Goal: Information Seeking & Learning: Learn about a topic

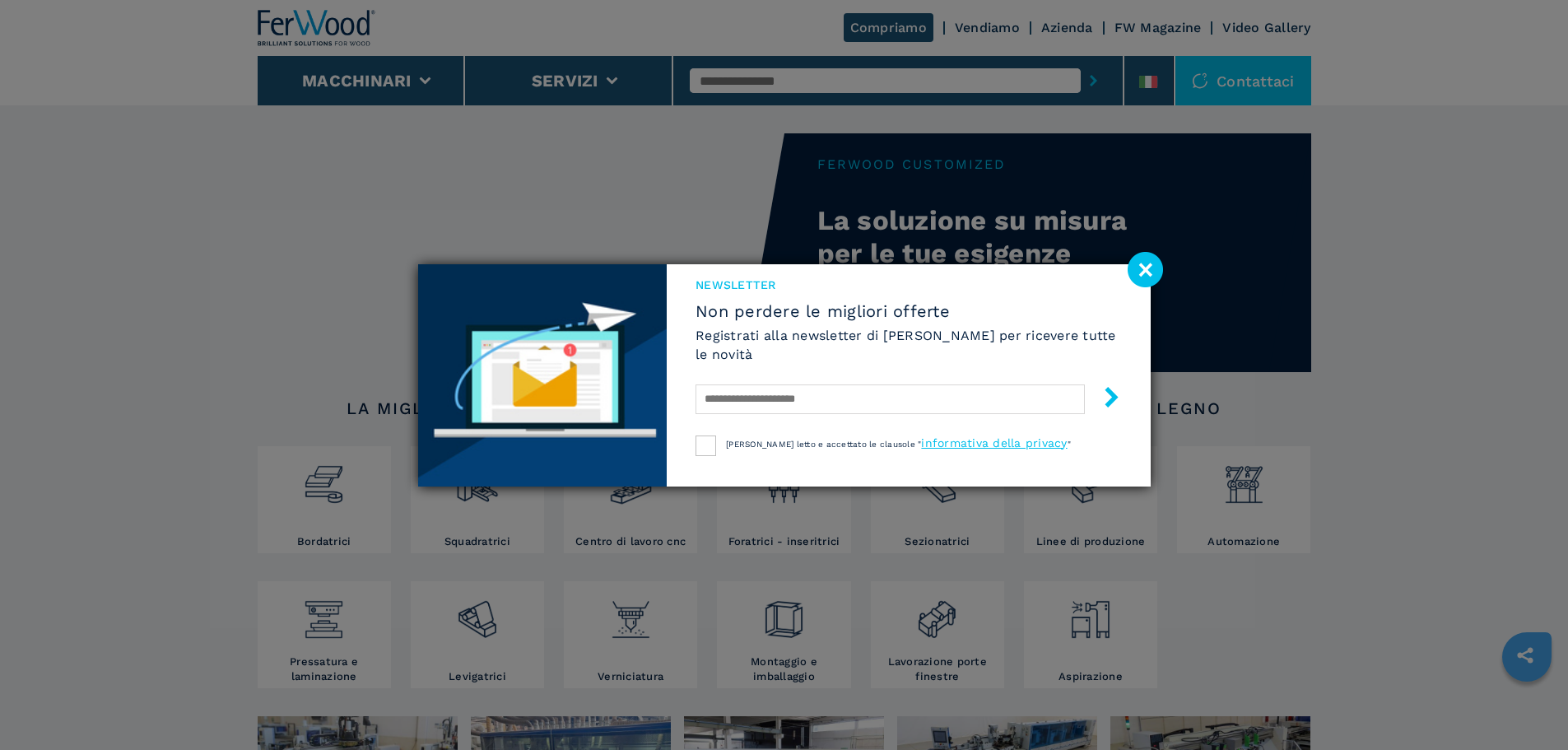
click at [1156, 265] on image at bounding box center [1145, 270] width 35 height 35
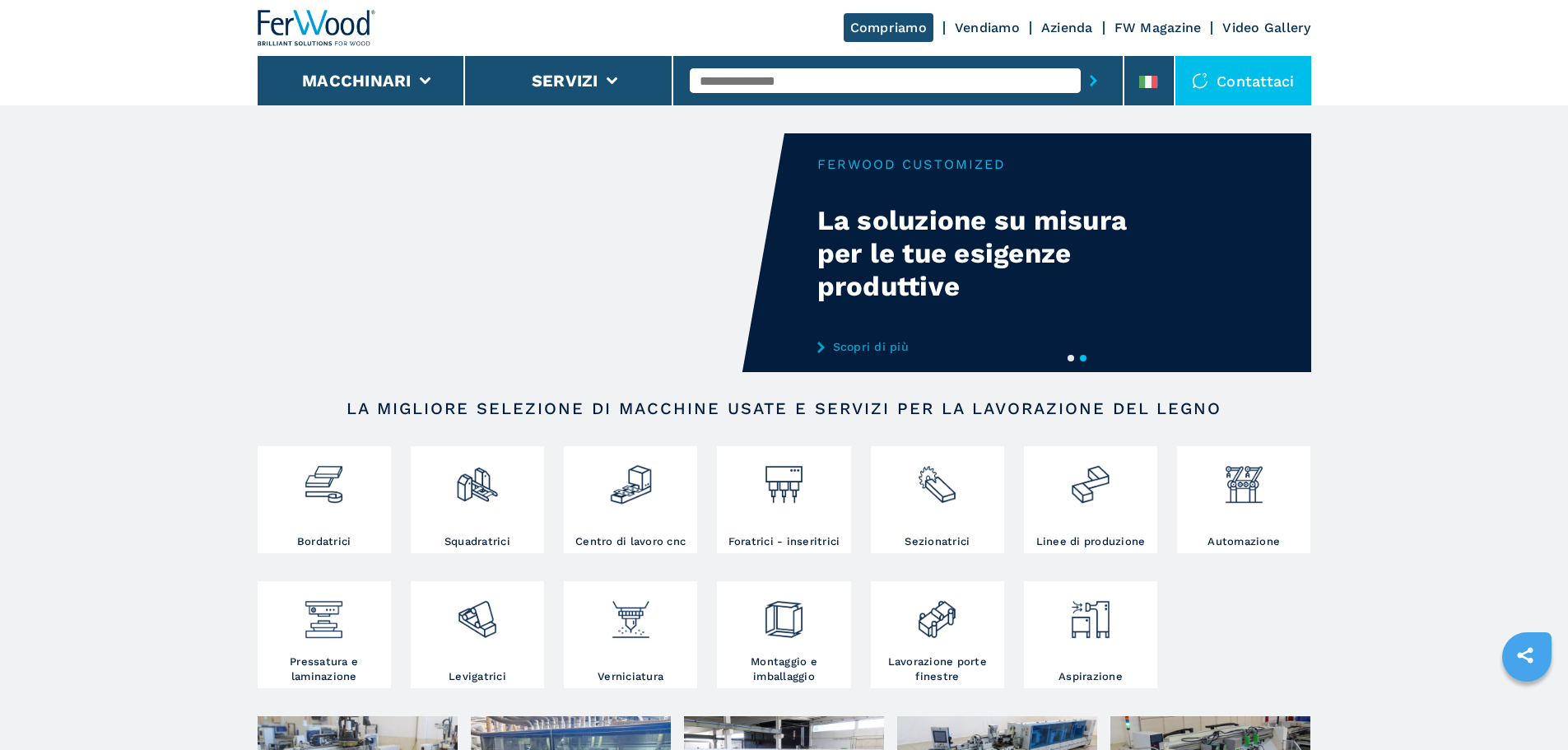
click at [963, 29] on link "Vendiamo" at bounding box center [987, 27] width 65 height 16
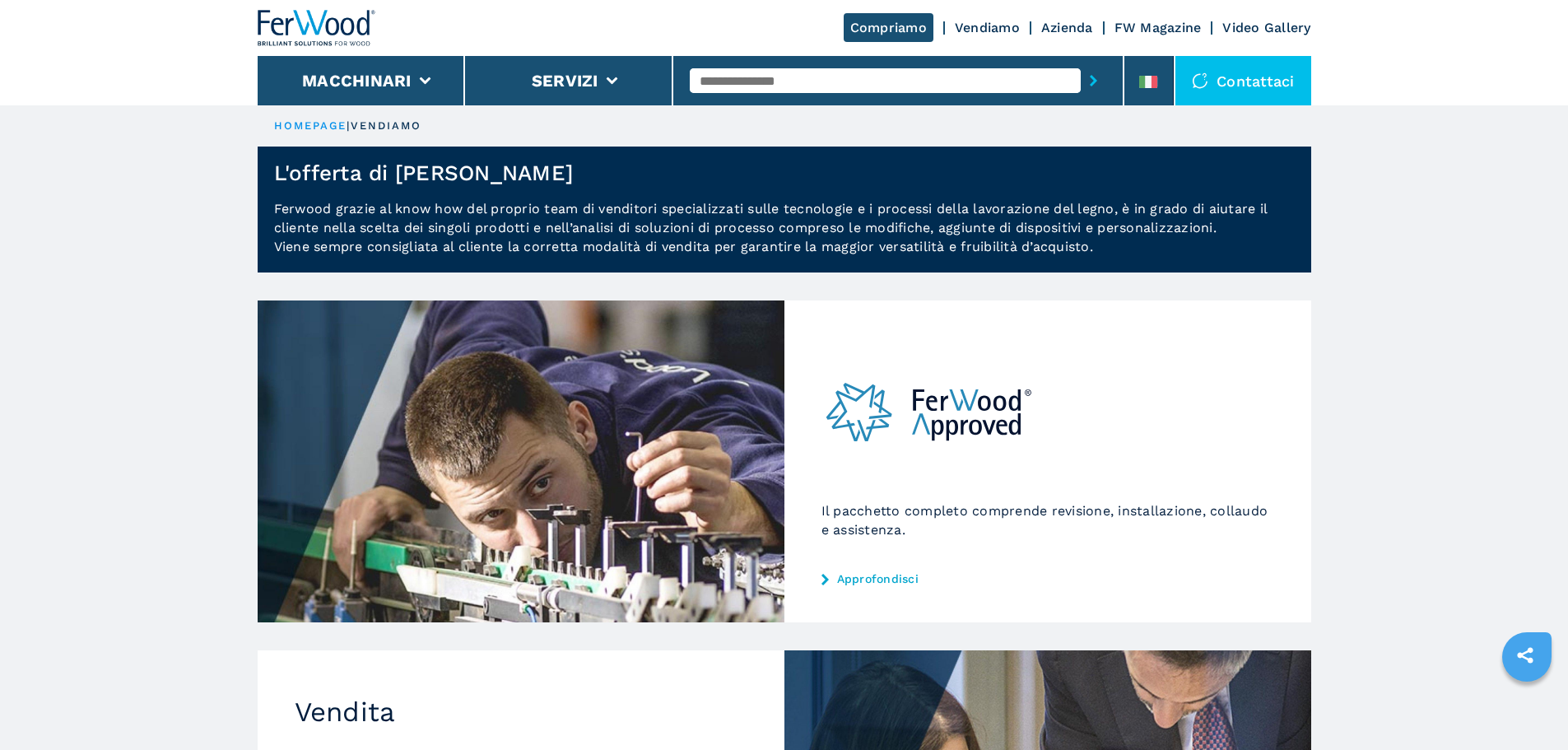
click at [1000, 27] on link "Vendiamo" at bounding box center [987, 27] width 65 height 16
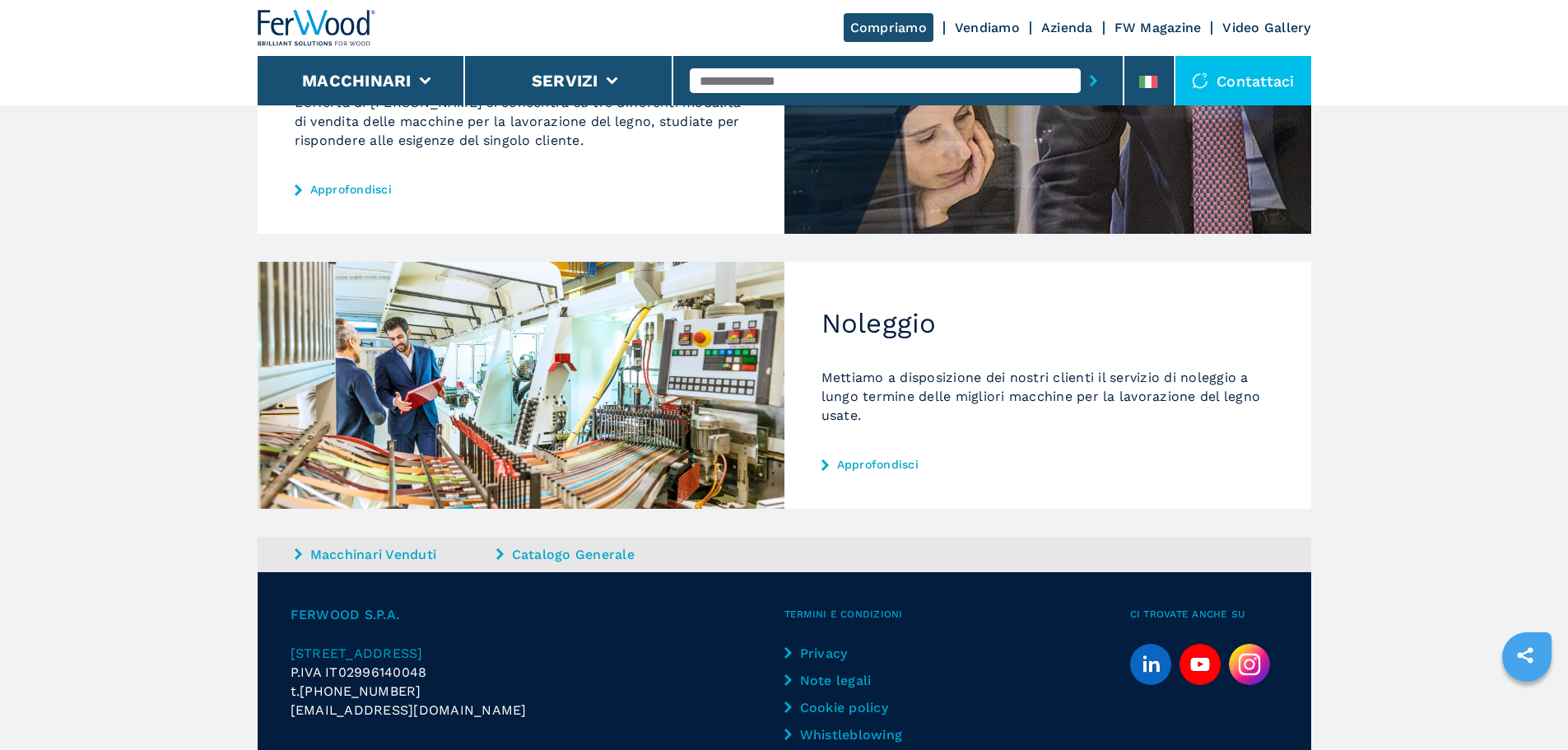
scroll to position [505, 0]
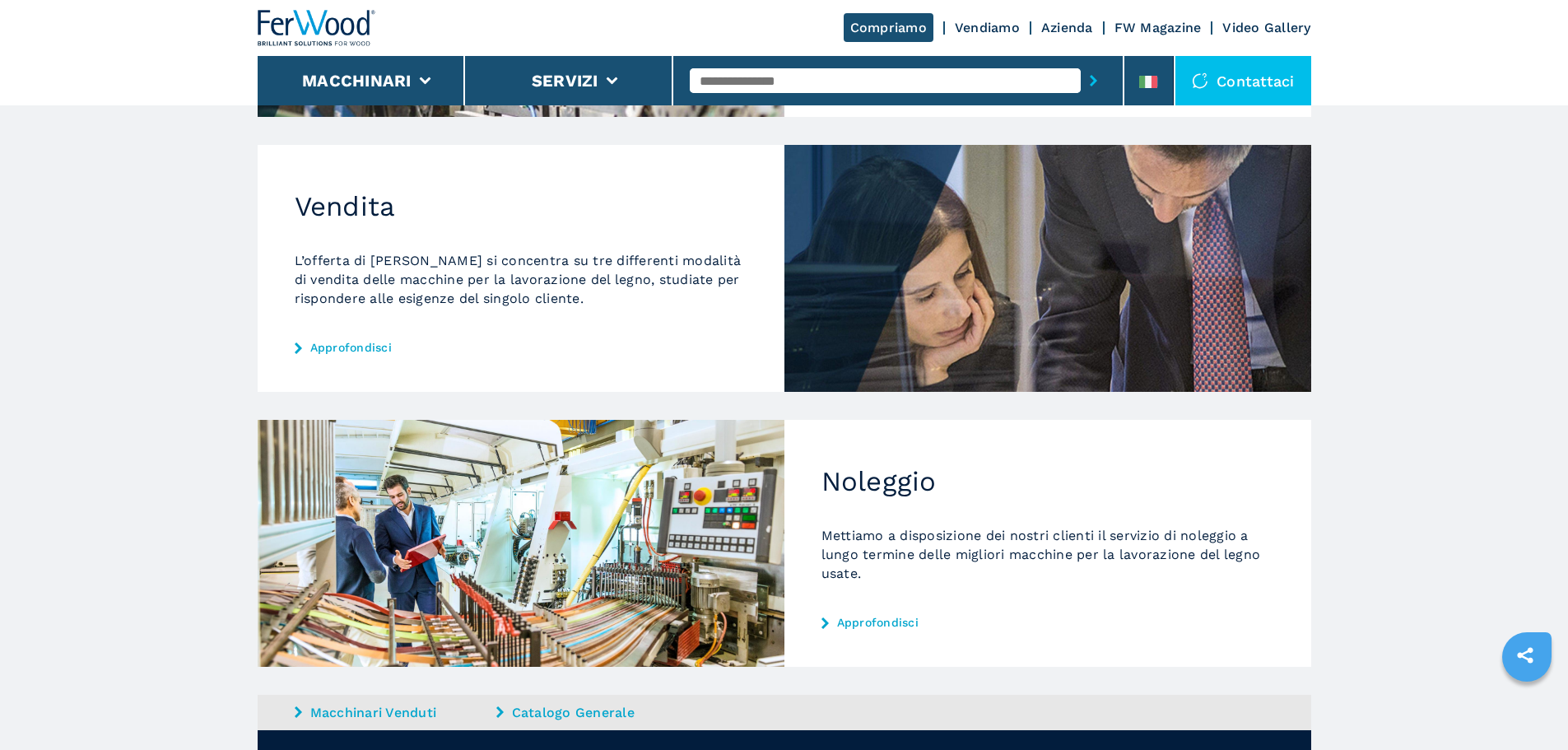
click at [1087, 23] on link "Azienda" at bounding box center [1067, 27] width 52 height 16
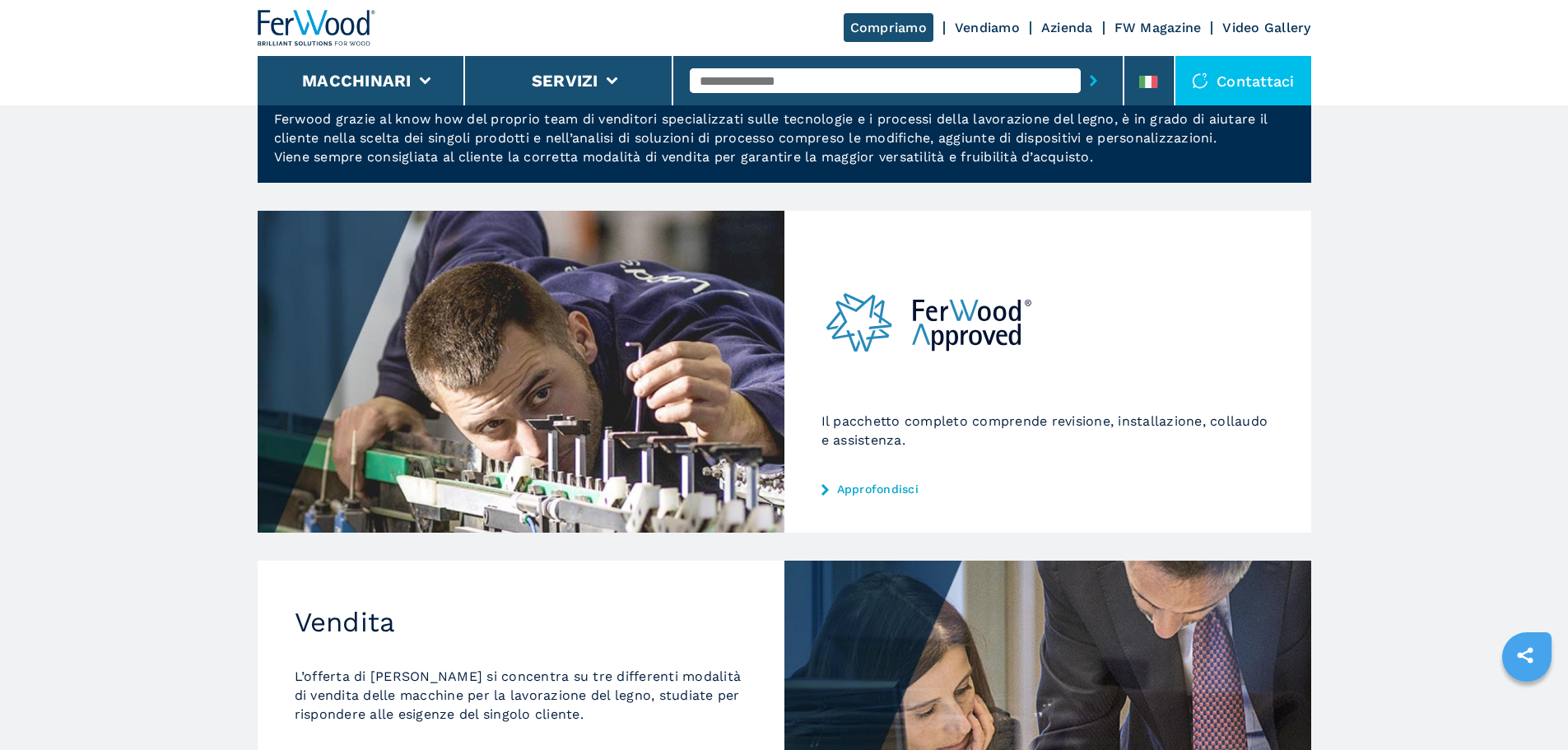
scroll to position [0, 0]
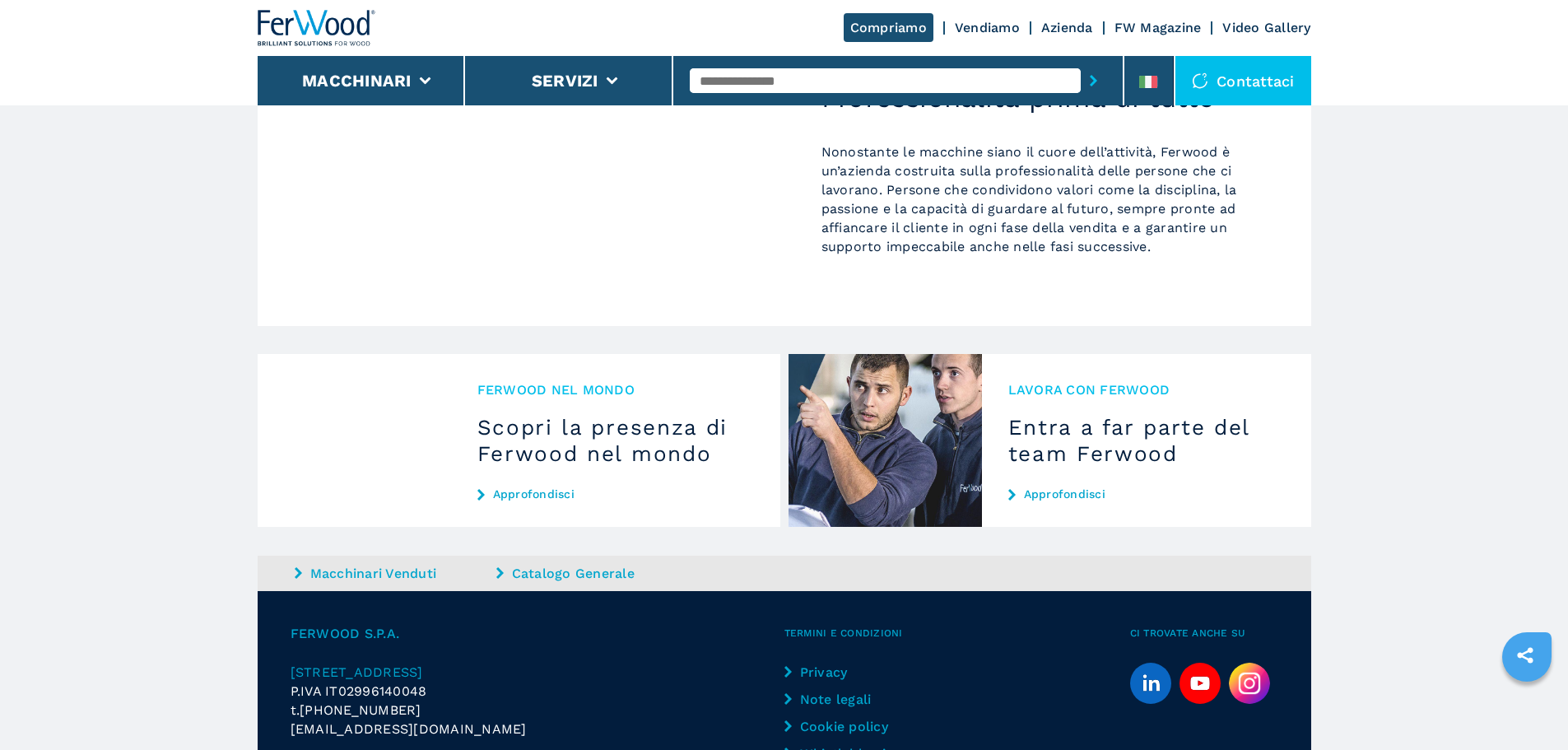
scroll to position [1570, 0]
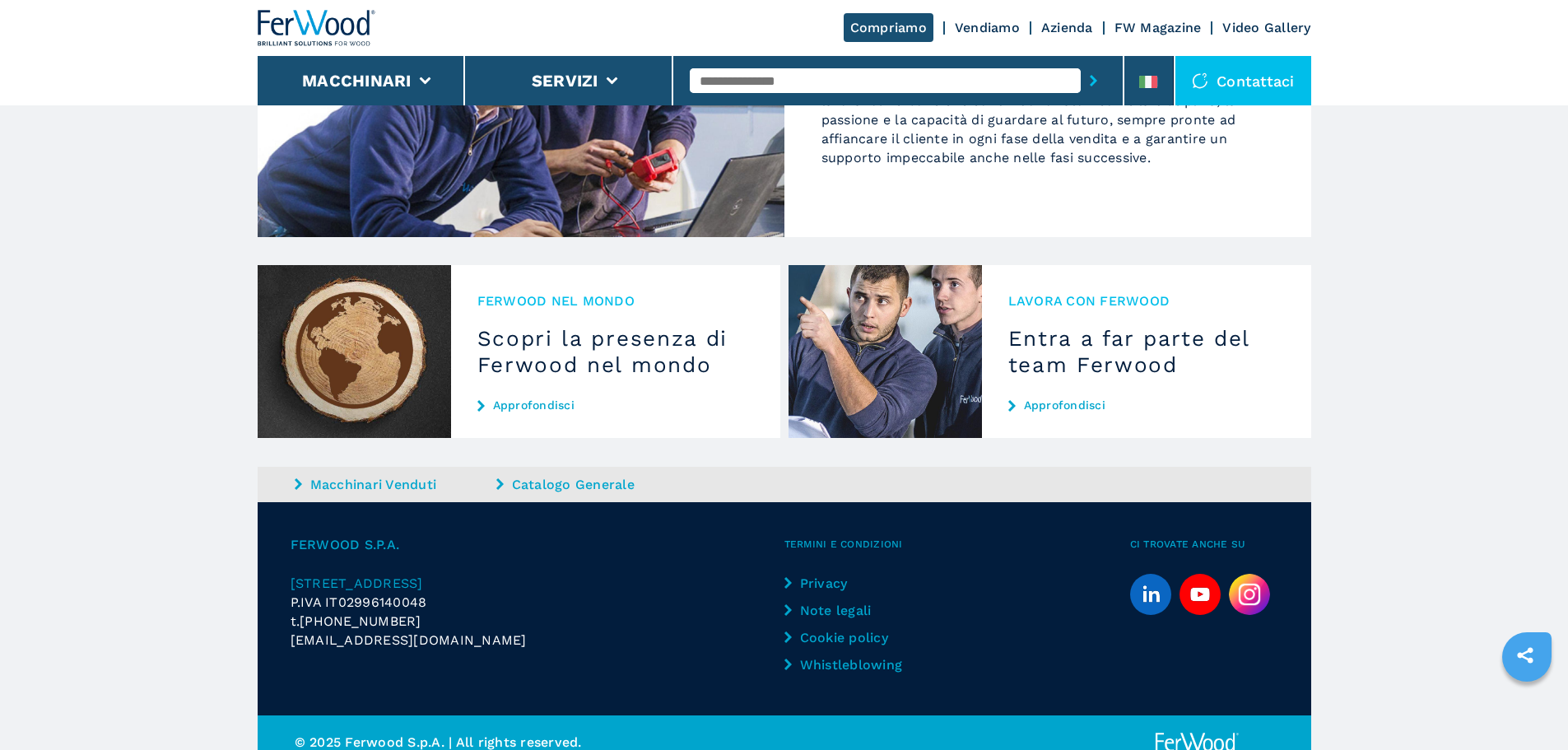
click at [1066, 26] on link "Azienda" at bounding box center [1067, 27] width 52 height 16
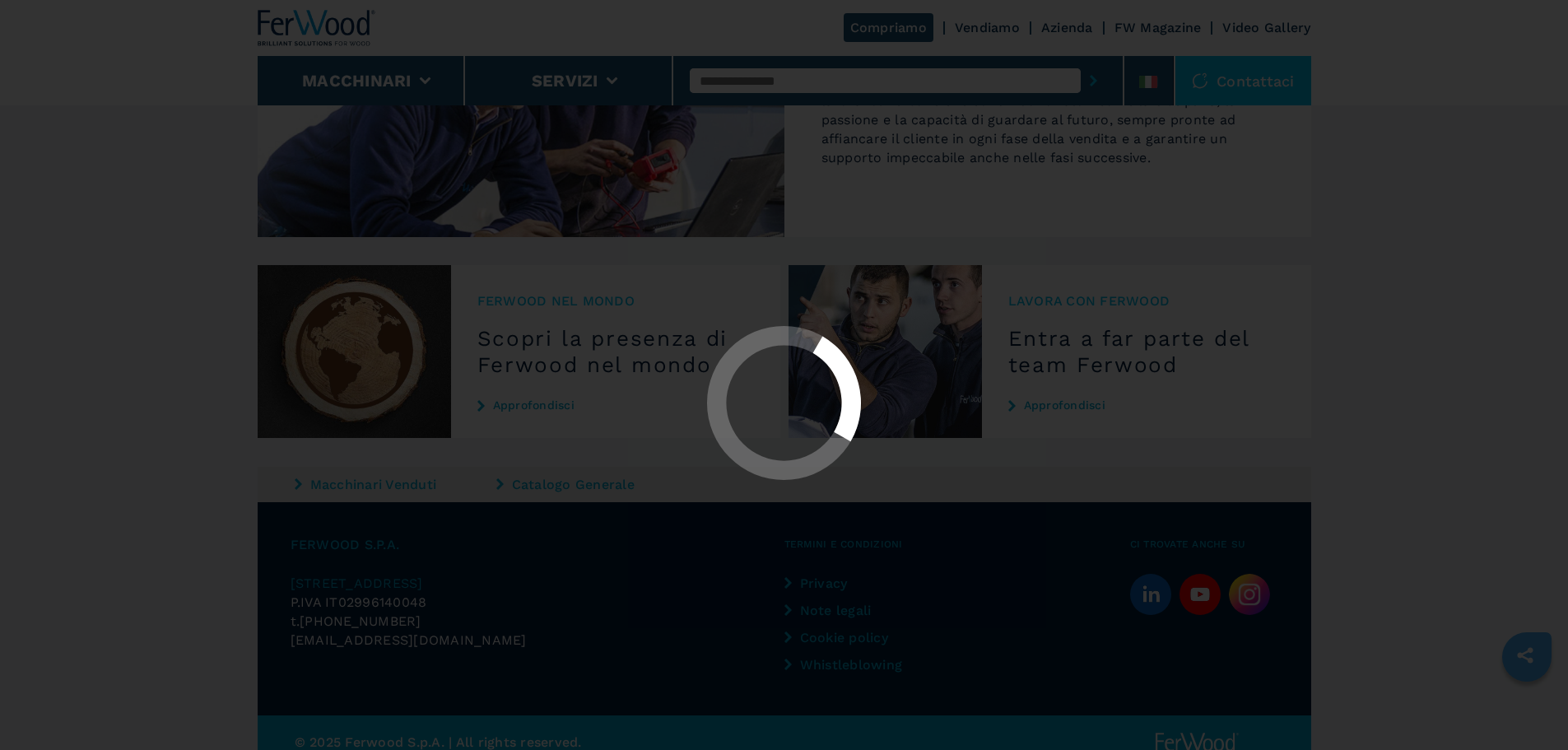
scroll to position [0, 0]
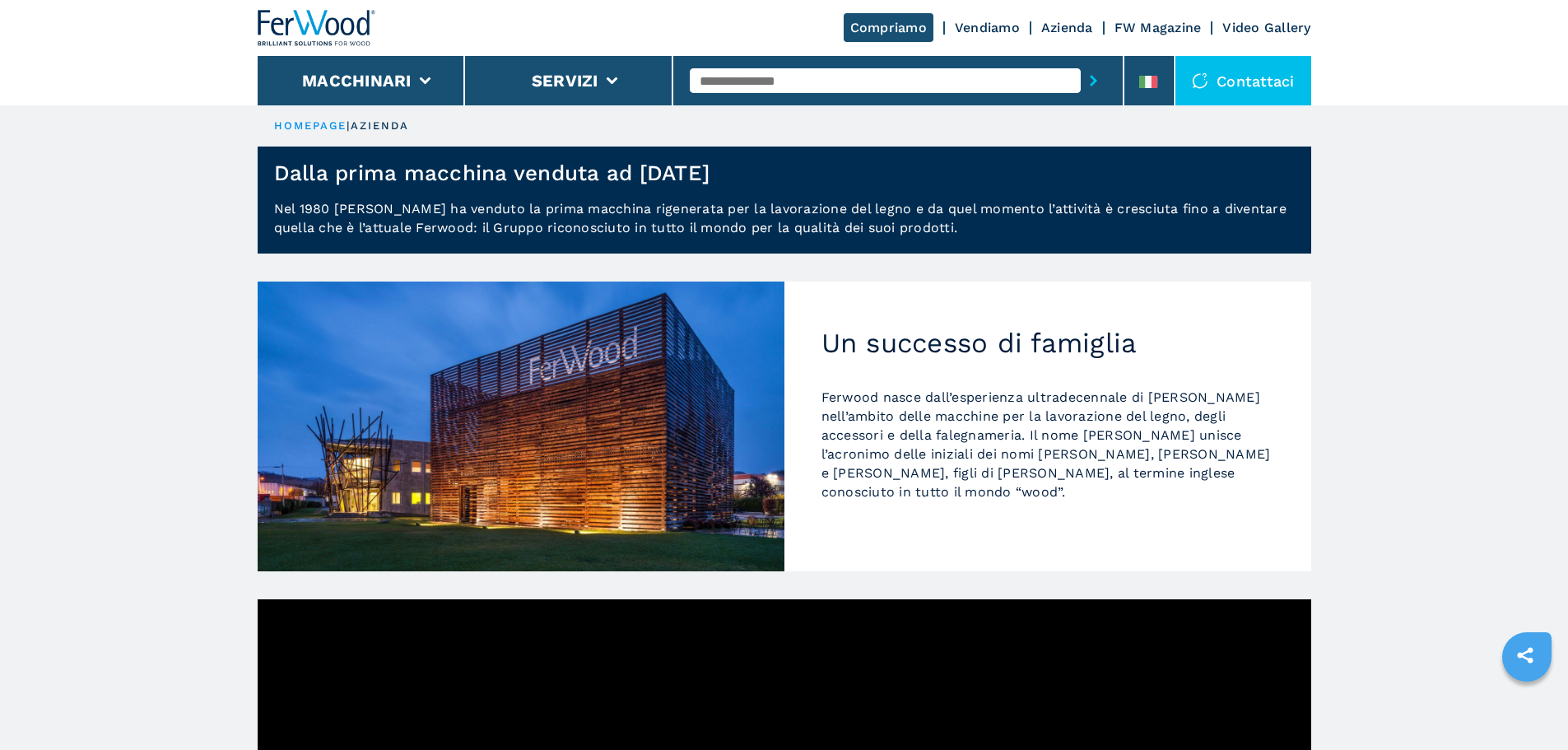
click at [1175, 28] on link "FW Magazine" at bounding box center [1158, 27] width 87 height 16
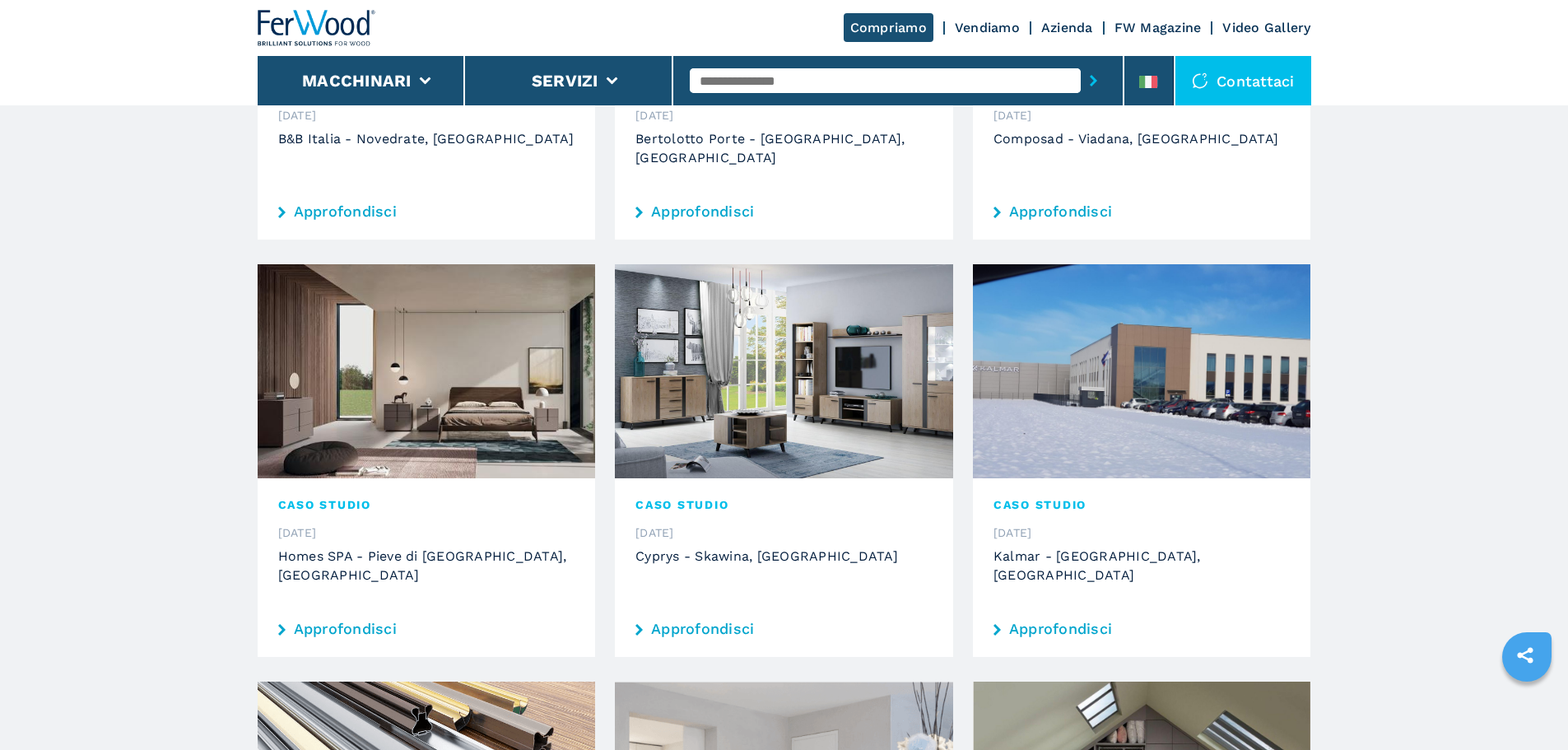
scroll to position [569, 0]
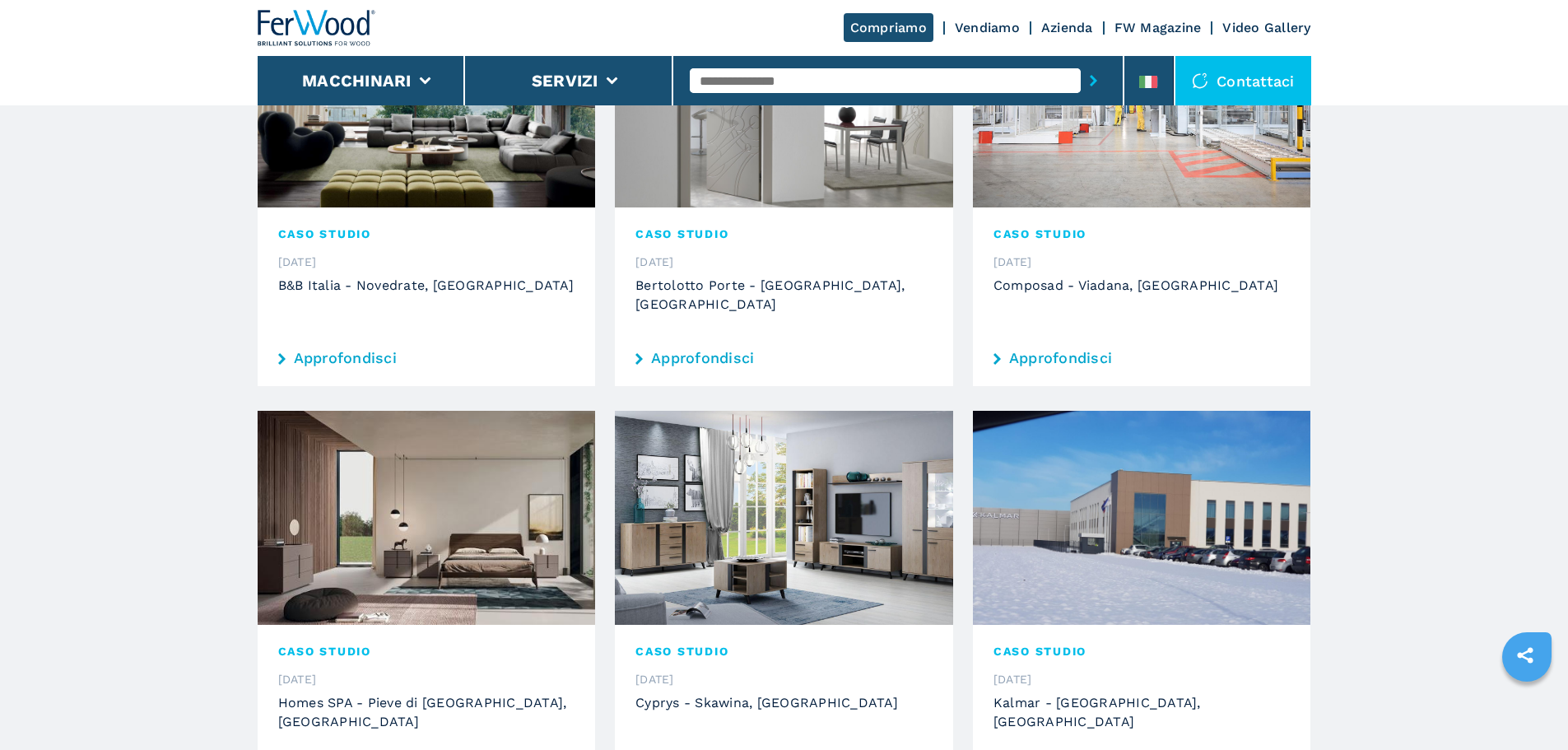
click at [892, 35] on link "Compriamo" at bounding box center [889, 27] width 90 height 29
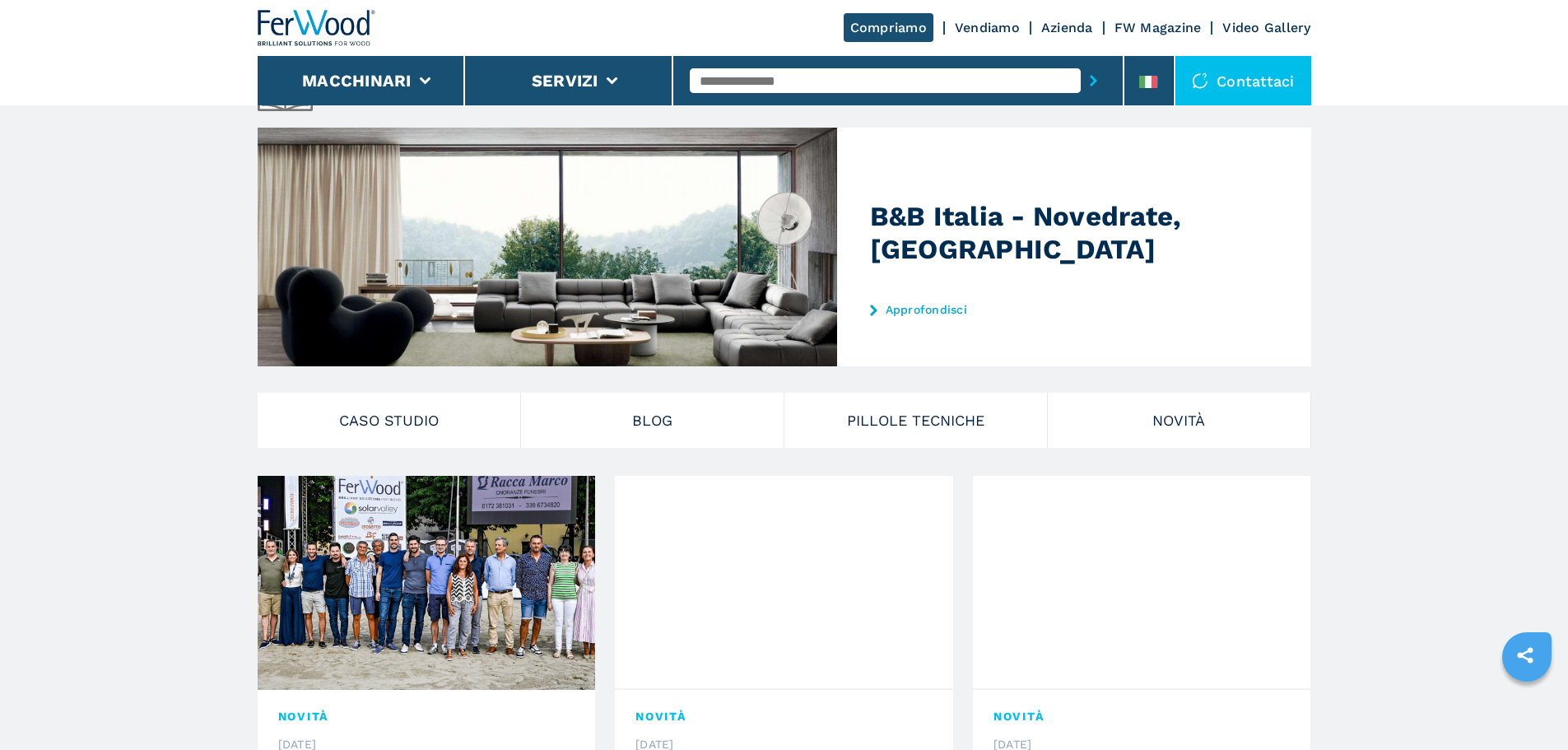
scroll to position [412, 0]
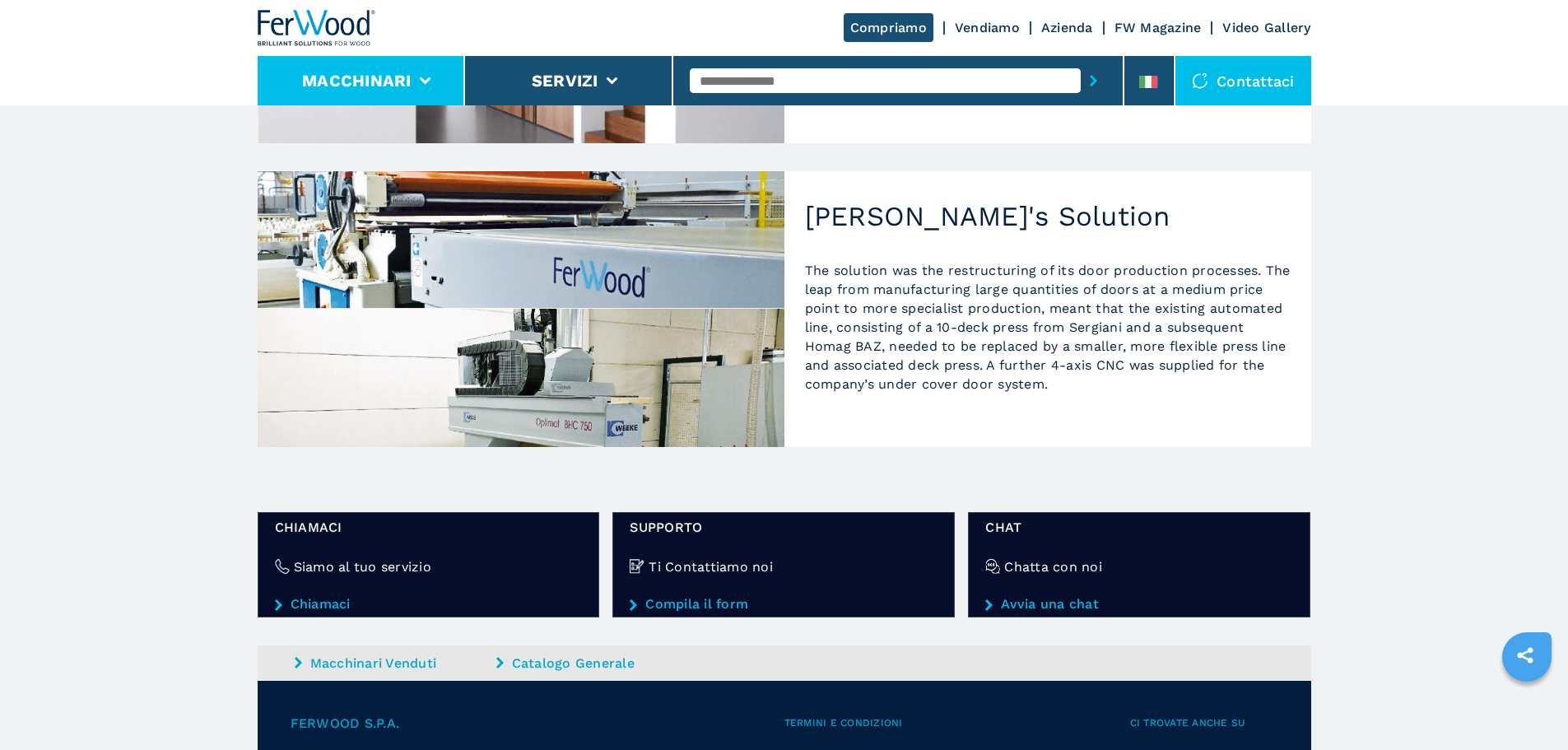
scroll to position [408, 0]
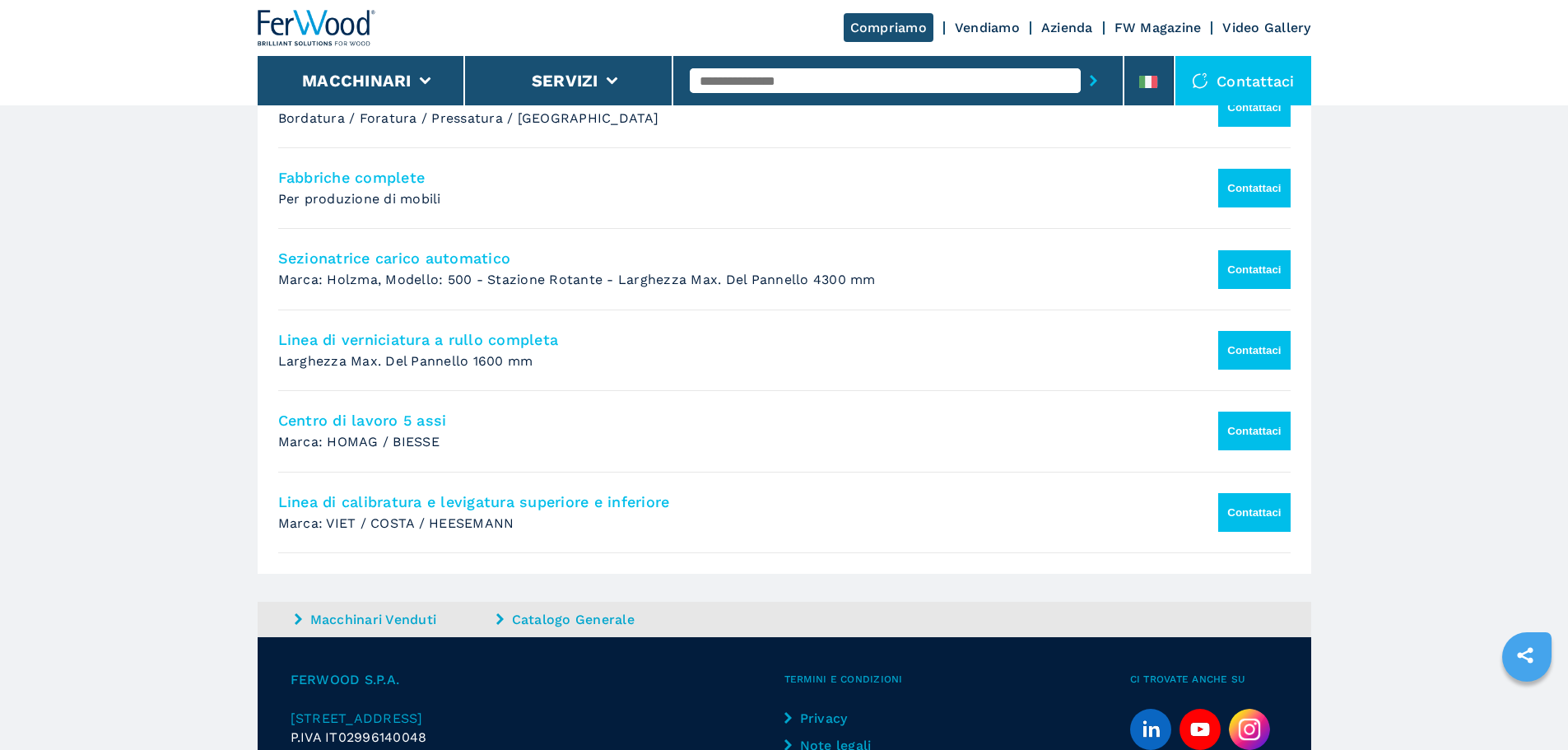
scroll to position [1489, 0]
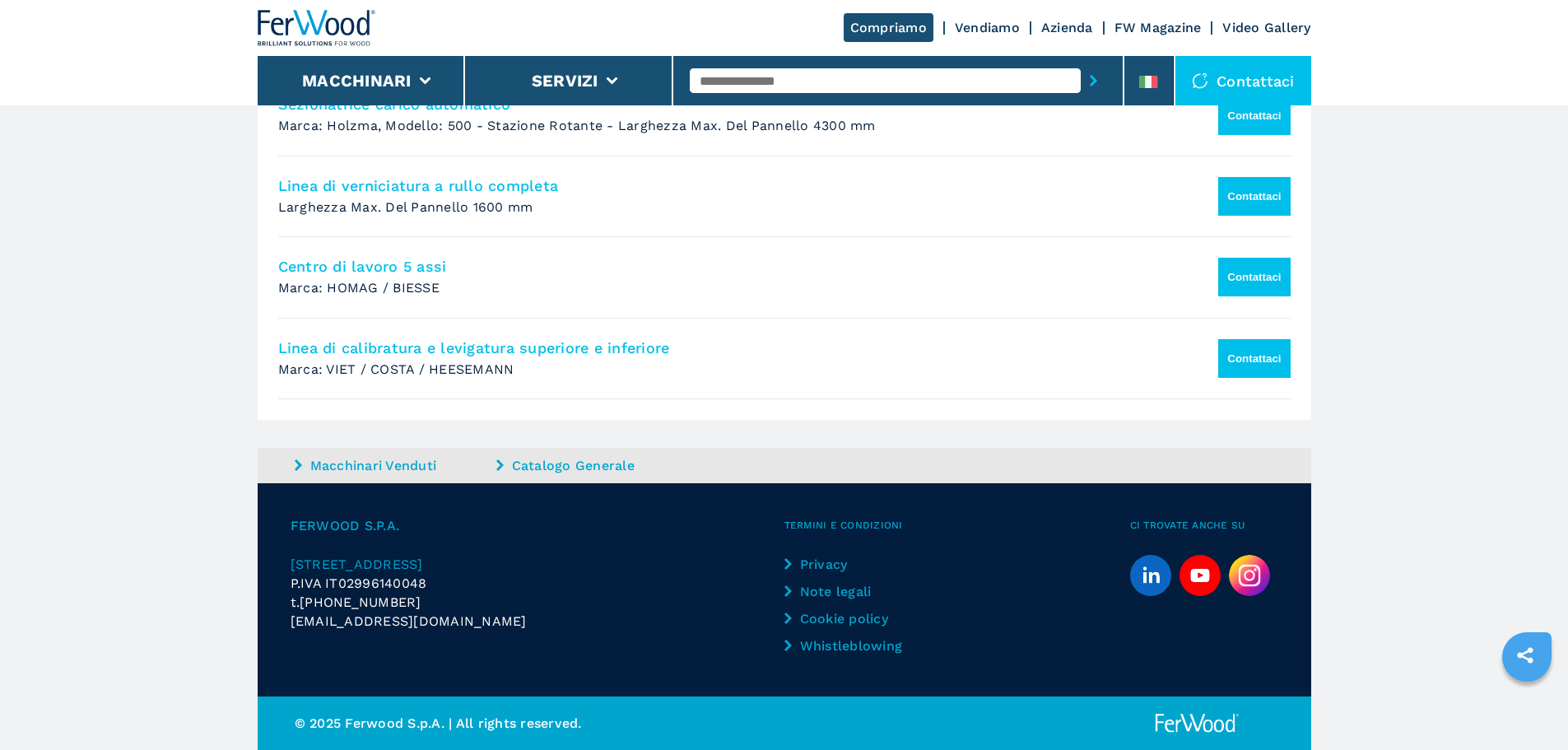
click at [1001, 27] on link "Vendiamo" at bounding box center [987, 27] width 65 height 16
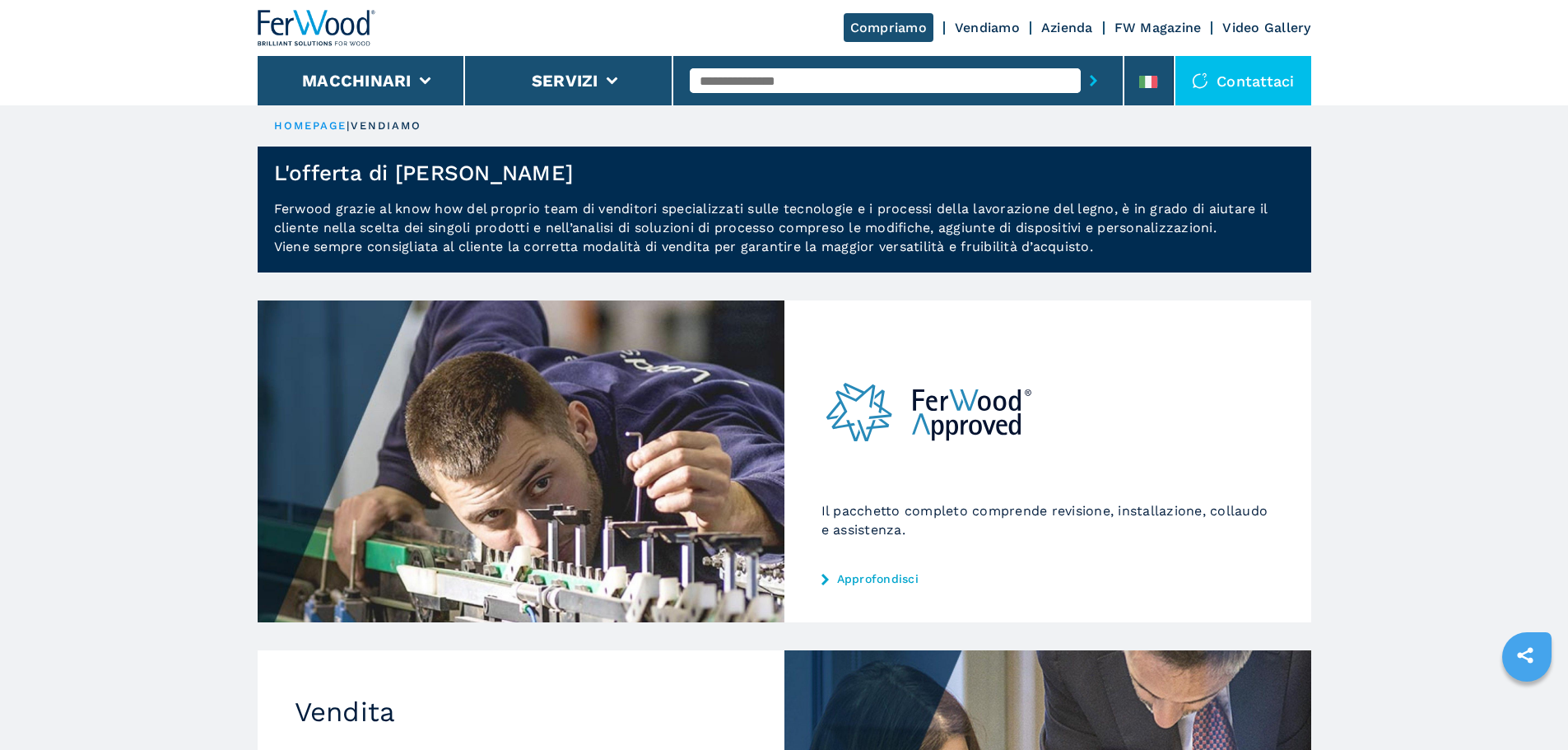
click at [1073, 27] on link "Azienda" at bounding box center [1067, 27] width 52 height 16
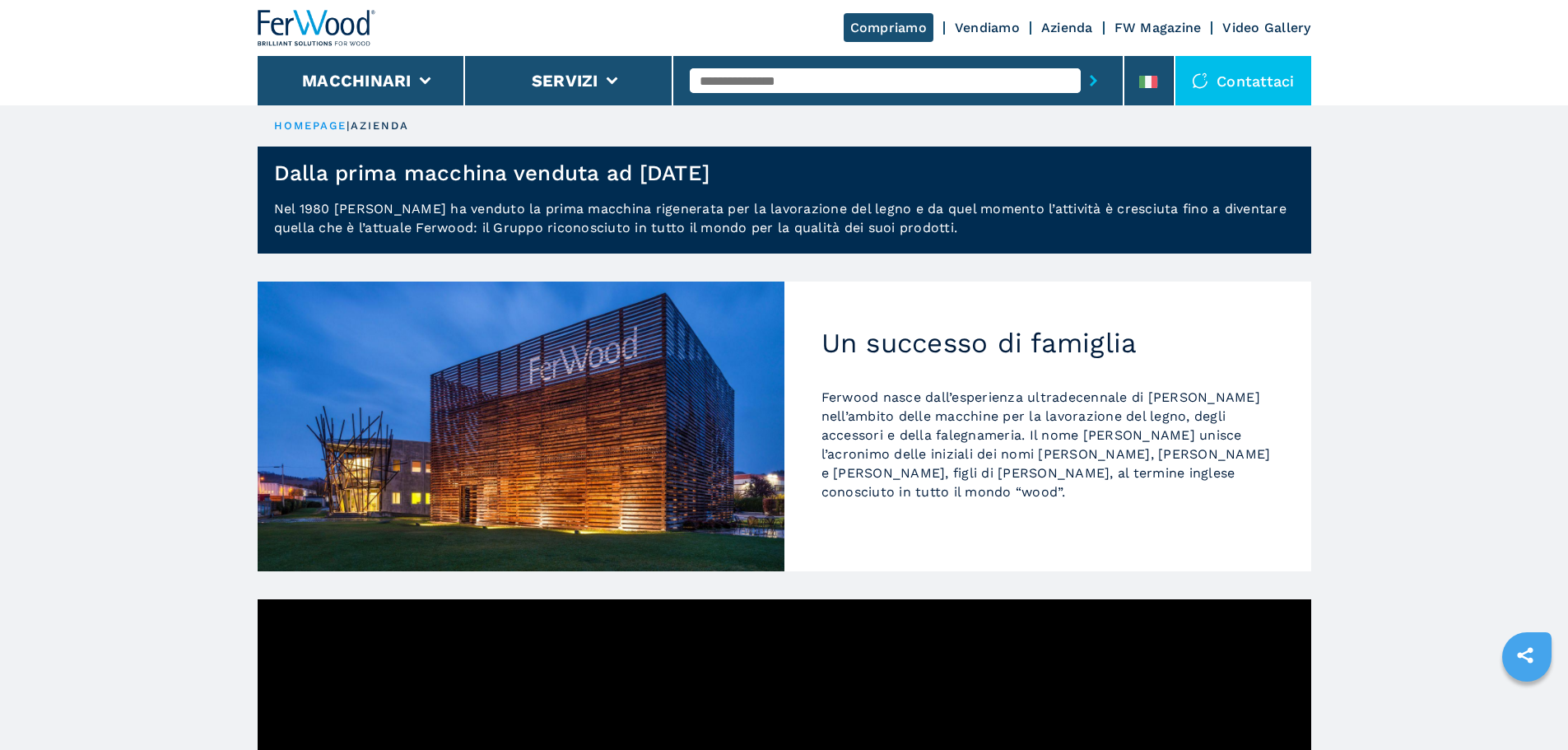
click at [655, 170] on h1 "Dalla prima macchina venduta ad oggi" at bounding box center [492, 173] width 437 height 26
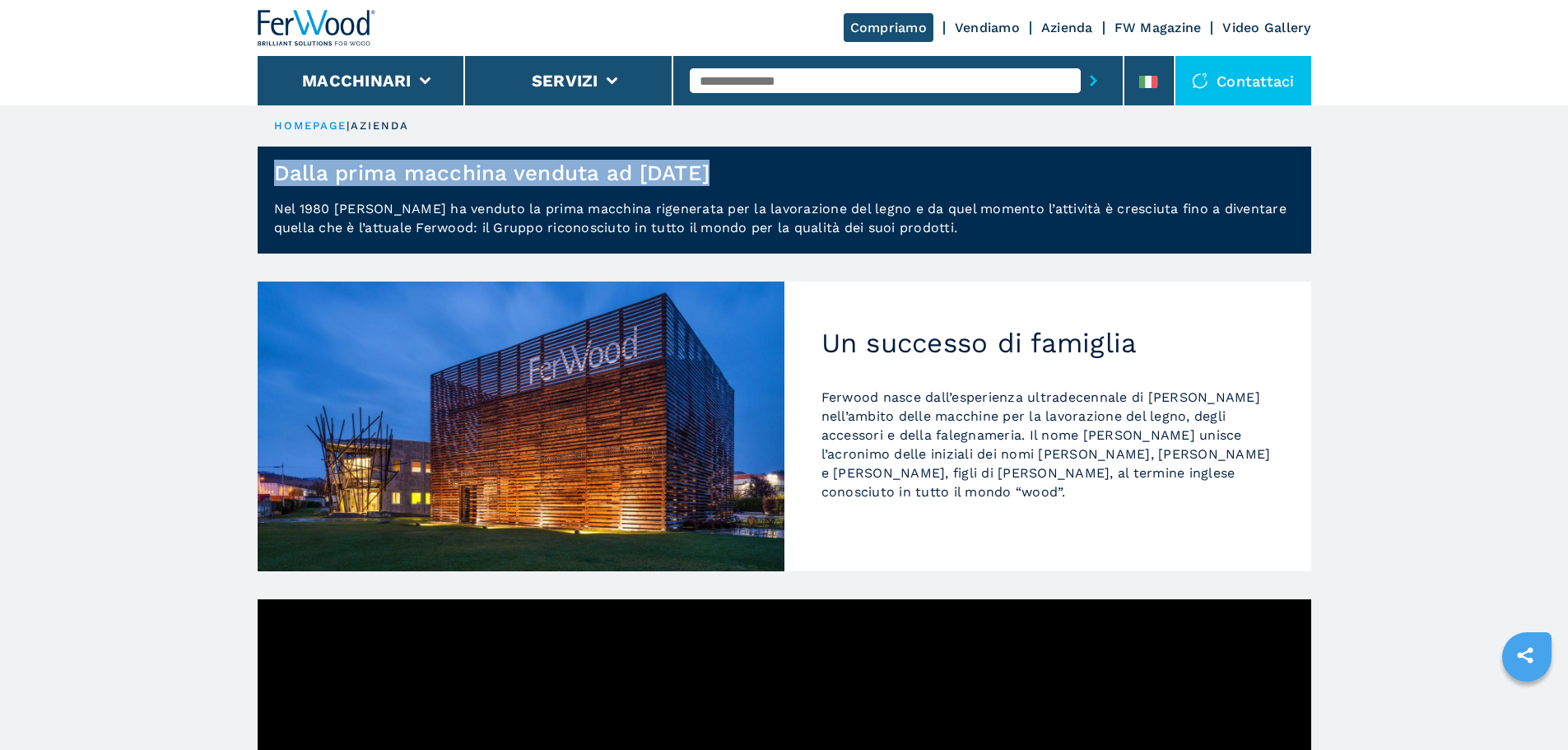
click at [655, 170] on h1 "Dalla prima macchina venduta ad oggi" at bounding box center [492, 173] width 437 height 26
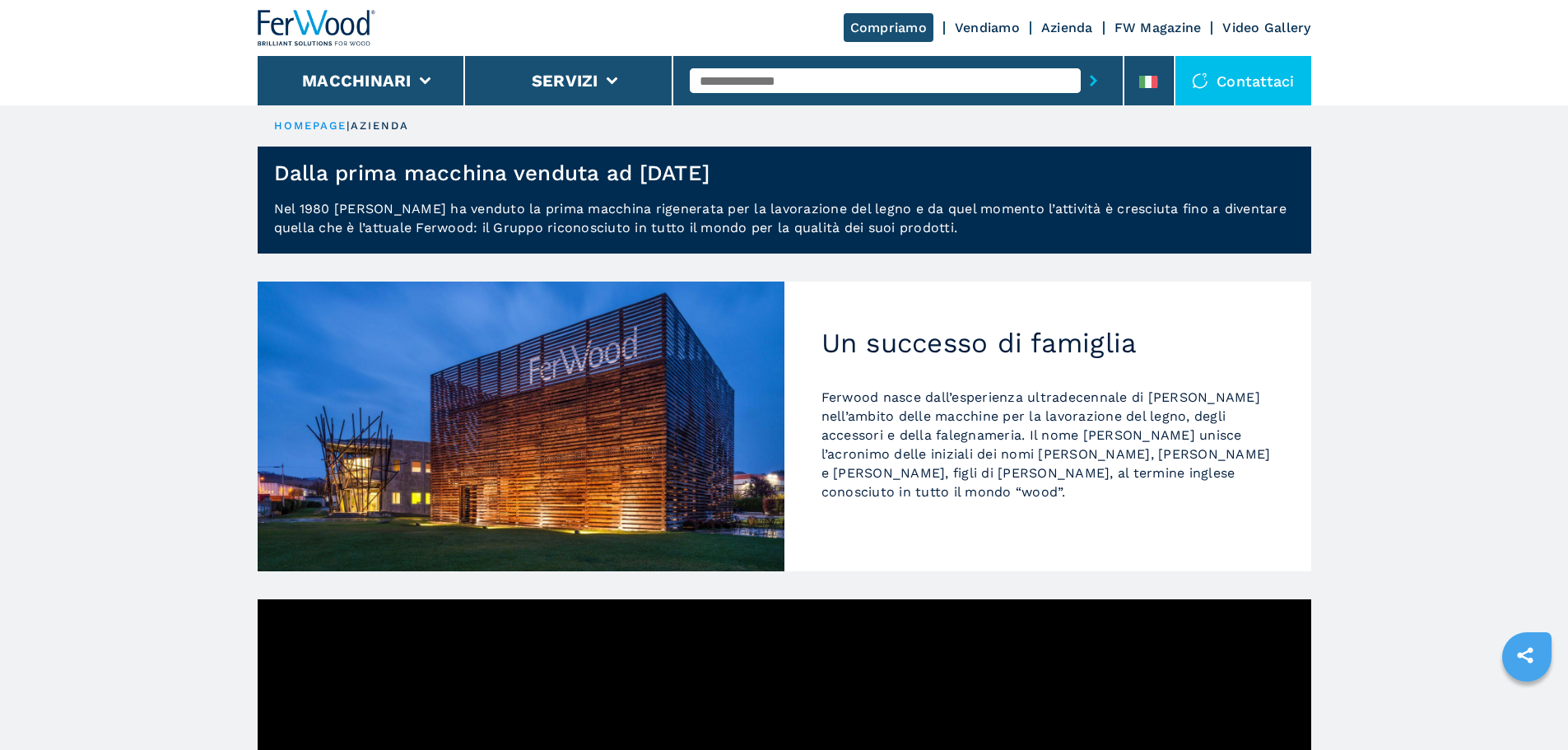
click at [635, 204] on p "Nel 1980 Luigi Rossi ha venduto la prima macchina rigenerata per la lavorazione…" at bounding box center [784, 227] width 1054 height 54
click at [634, 204] on p "Nel 1980 Luigi Rossi ha venduto la prima macchina rigenerata per la lavorazione…" at bounding box center [784, 227] width 1054 height 54
click at [471, 218] on p "Nel 1980 Luigi Rossi ha venduto la prima macchina rigenerata per la lavorazione…" at bounding box center [784, 227] width 1054 height 54
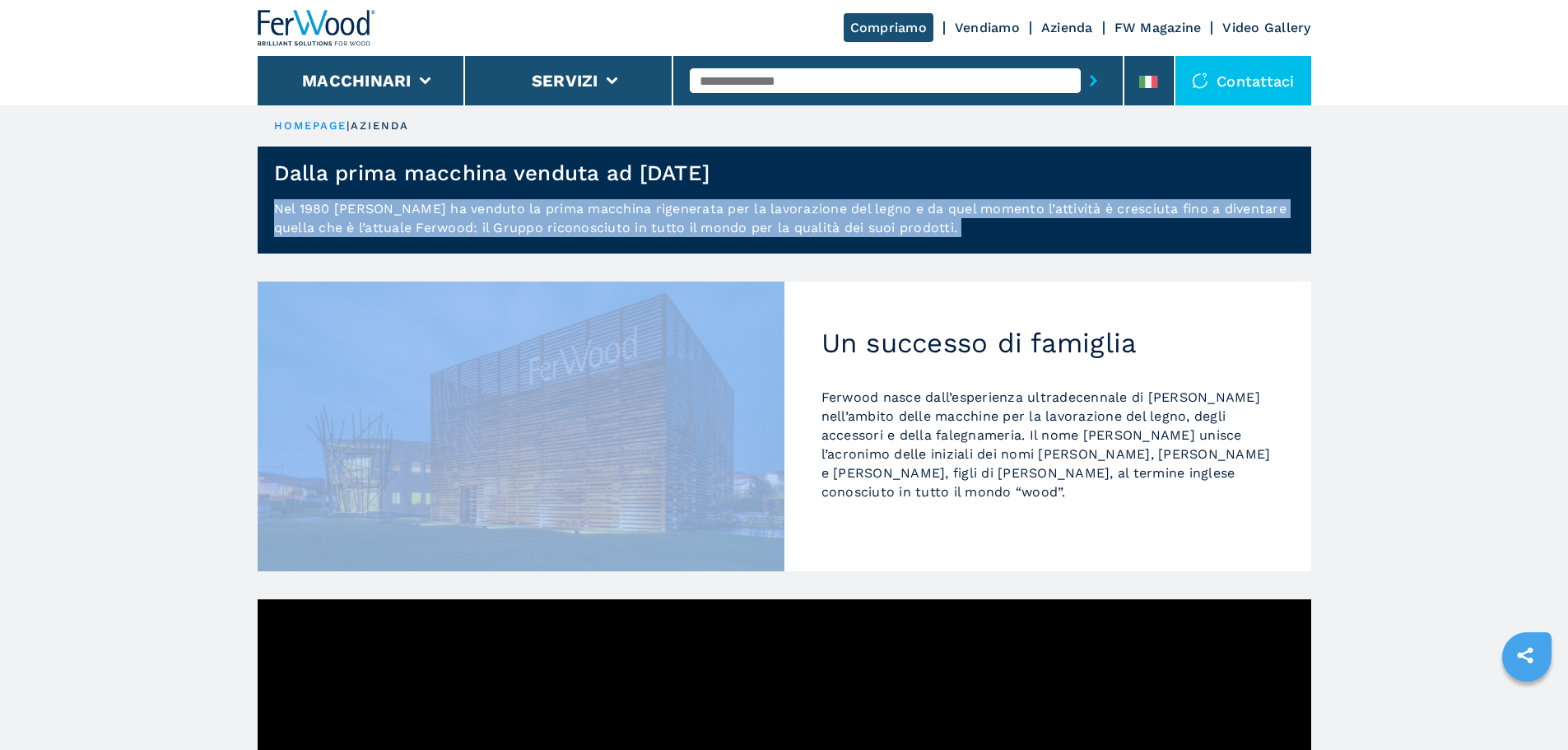
click at [471, 218] on p "Nel 1980 Luigi Rossi ha venduto la prima macchina rigenerata per la lavorazione…" at bounding box center [784, 227] width 1054 height 54
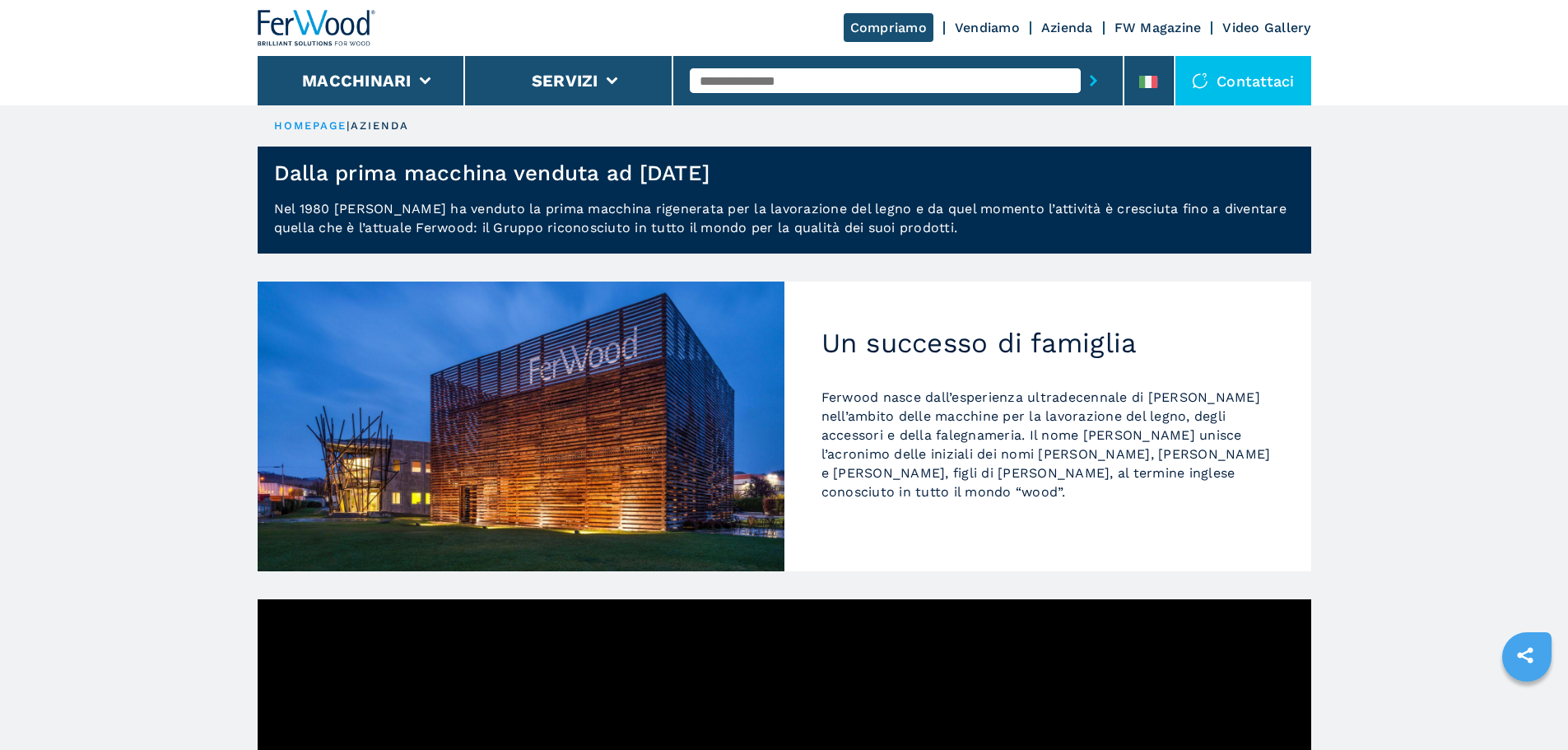
click at [1048, 342] on h2 "Un successo di famiglia" at bounding box center [1047, 343] width 452 height 32
click at [1047, 342] on h2 "Un successo di famiglia" at bounding box center [1047, 343] width 452 height 32
click at [1218, 326] on div "Un successo di famiglia Ferwood nasce dall’esperienza ultradecennale di Luigi R…" at bounding box center [1048, 427] width 527 height 290
click at [1176, 31] on link "FW Magazine" at bounding box center [1158, 27] width 87 height 16
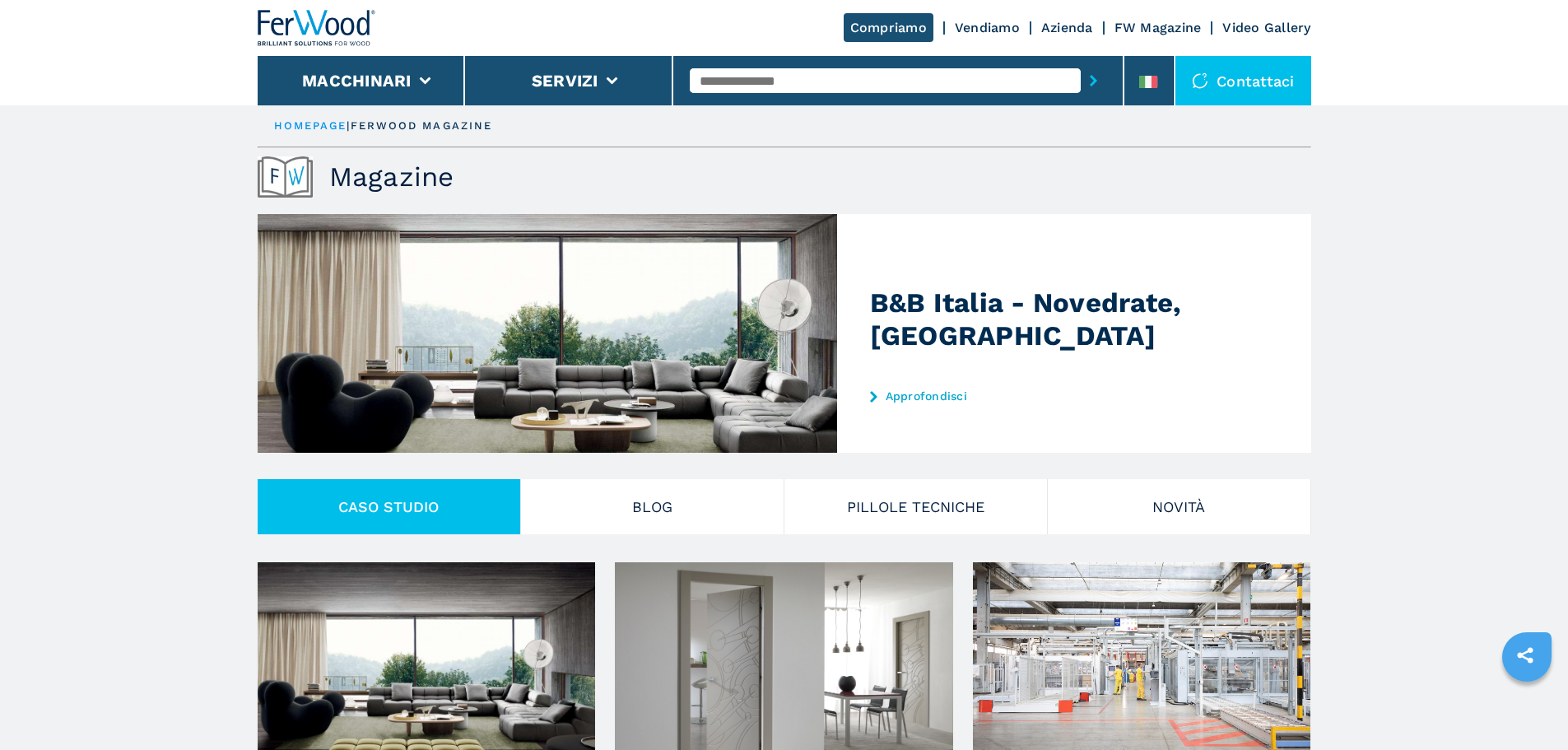
scroll to position [247, 0]
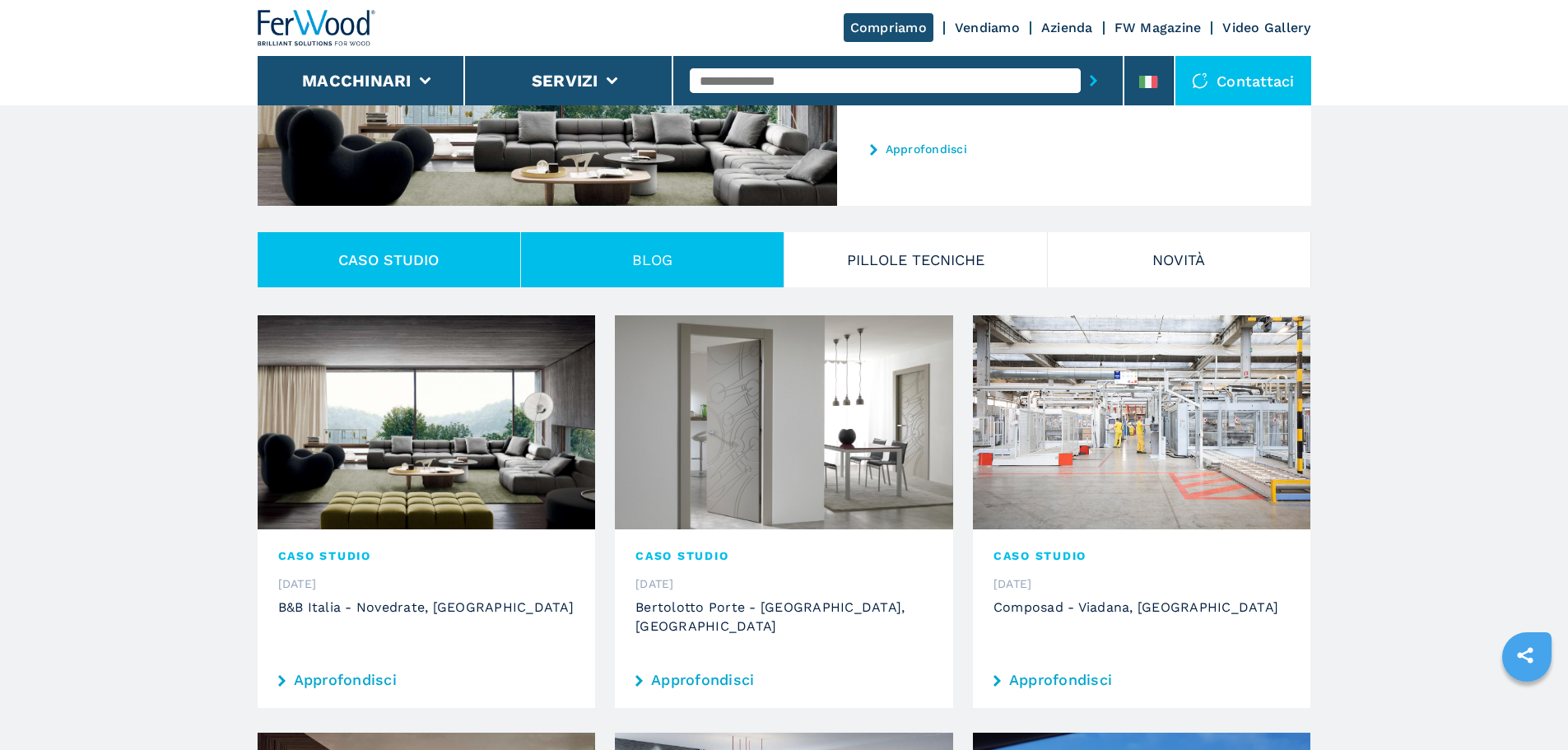
click at [652, 269] on button "Blog" at bounding box center [653, 259] width 264 height 55
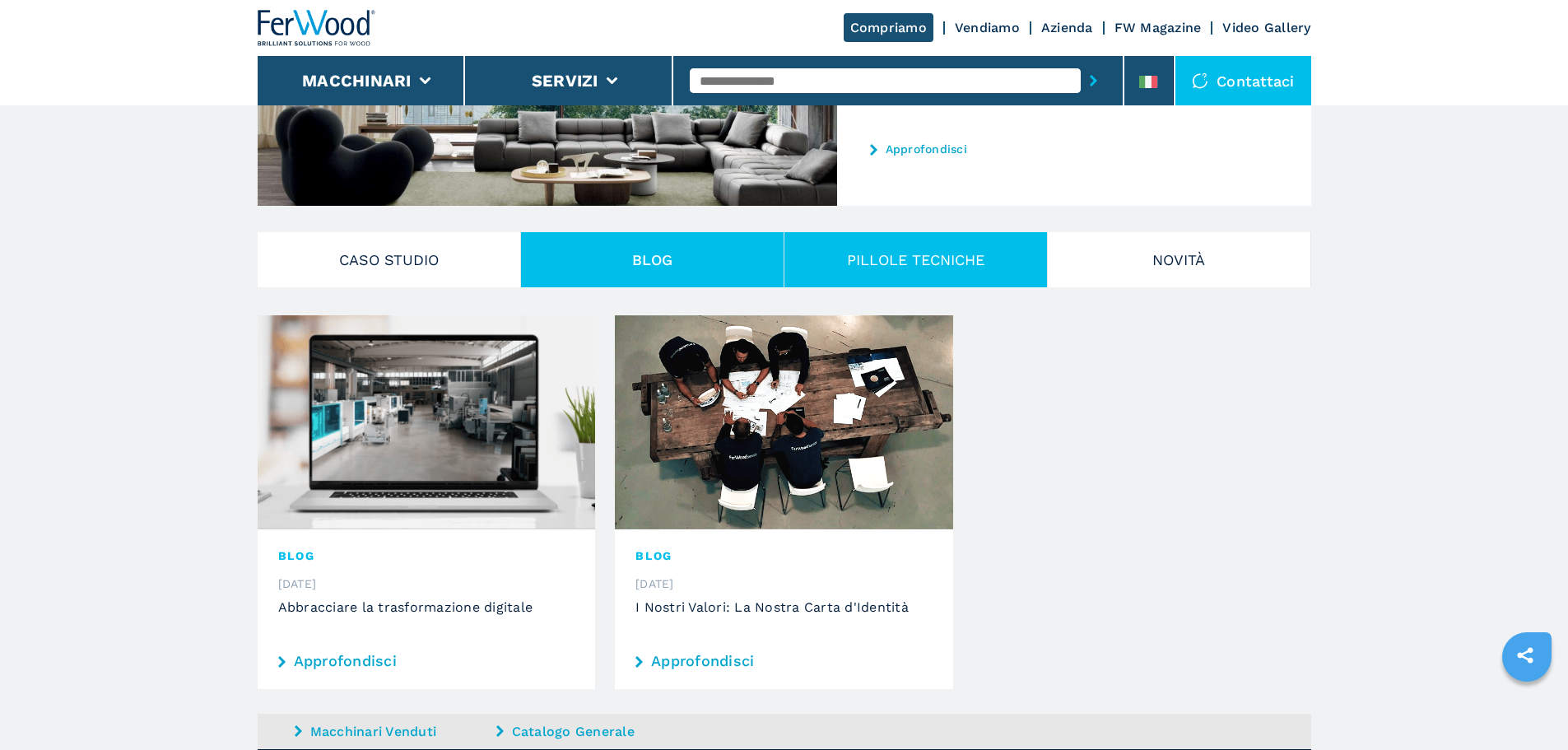
click at [917, 267] on button "PILLOLE TECNICHE" at bounding box center [916, 259] width 264 height 55
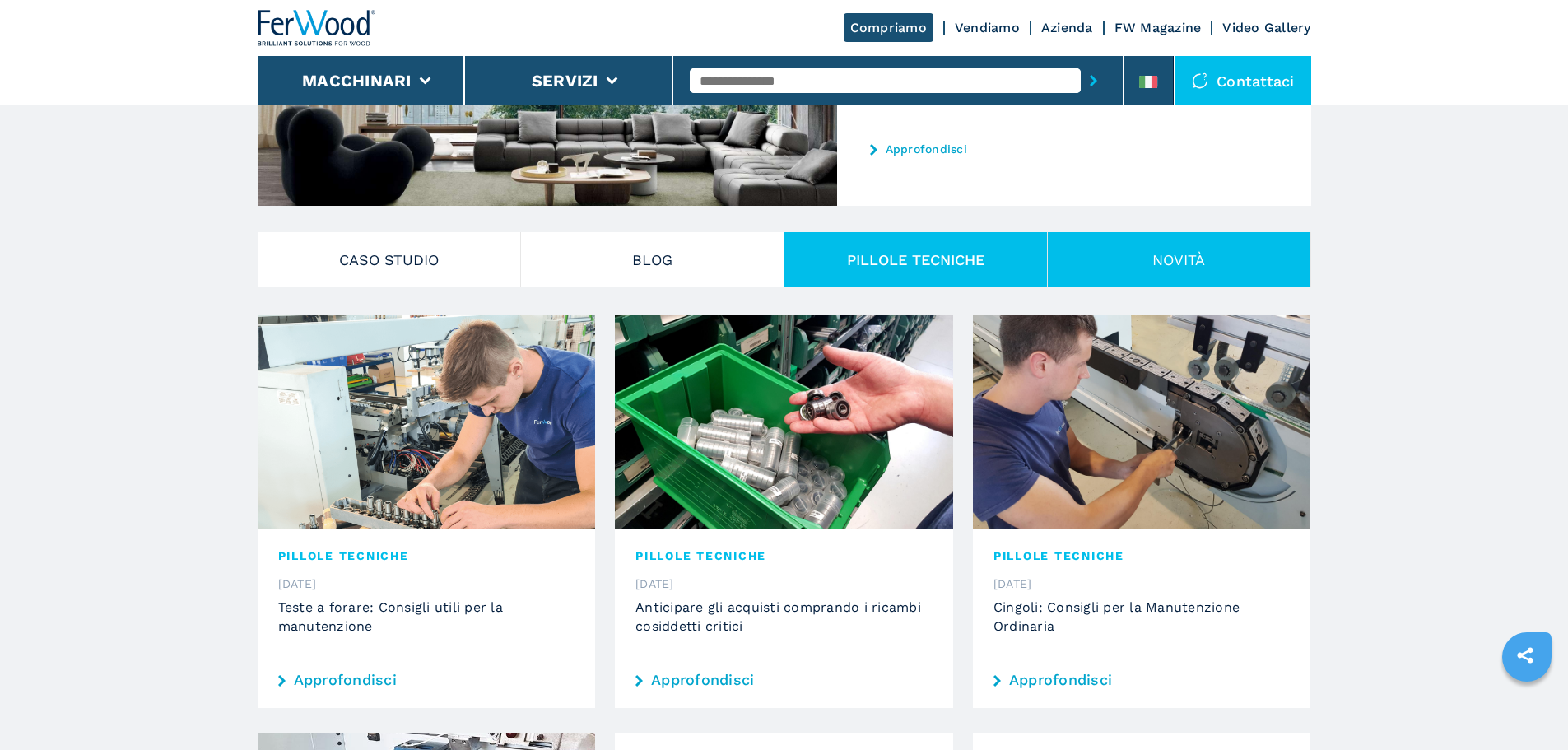
click at [1141, 267] on button "Novità" at bounding box center [1180, 259] width 264 height 55
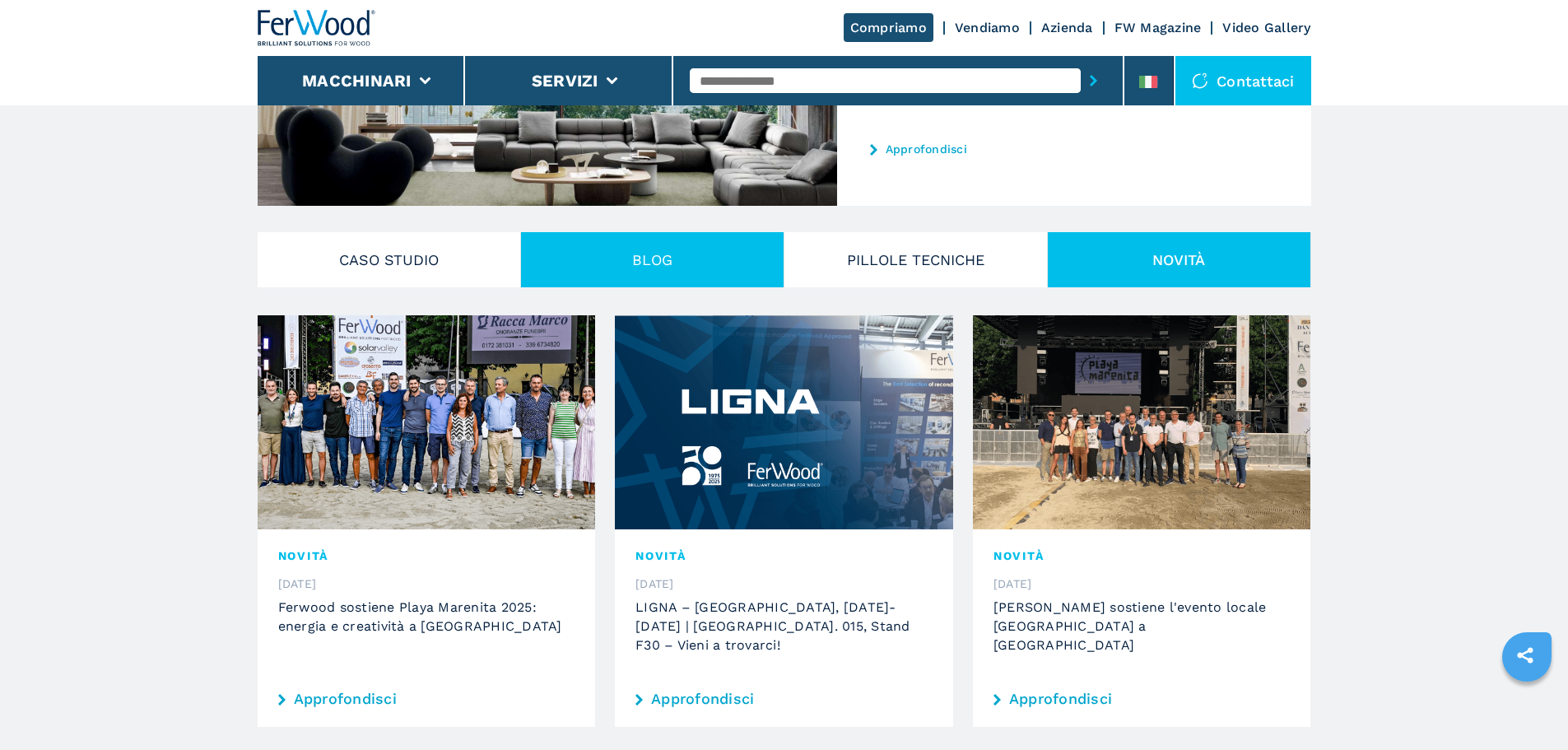
click at [624, 279] on button "Blog" at bounding box center [653, 259] width 264 height 55
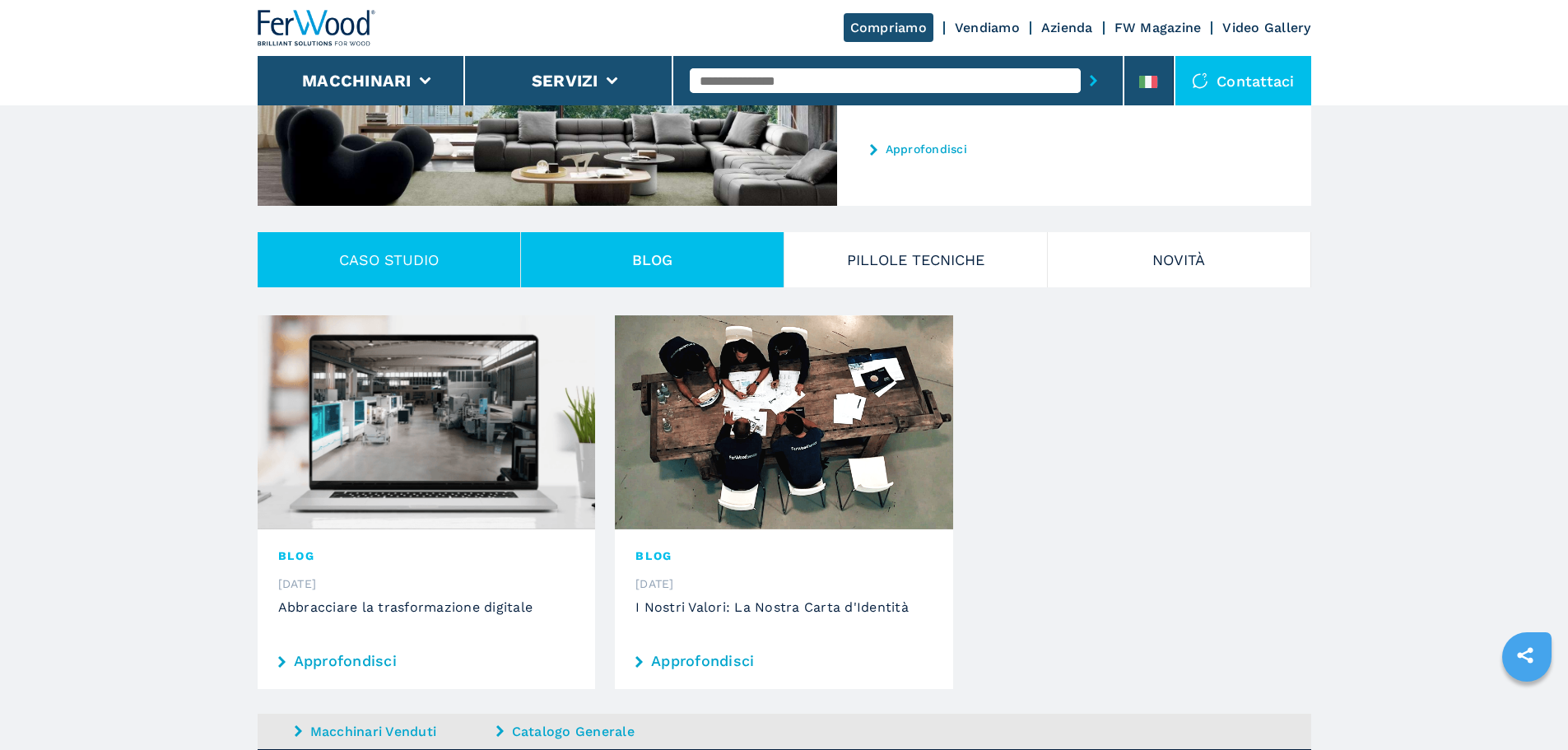
click at [441, 280] on button "CASO STUDIO" at bounding box center [389, 259] width 264 height 55
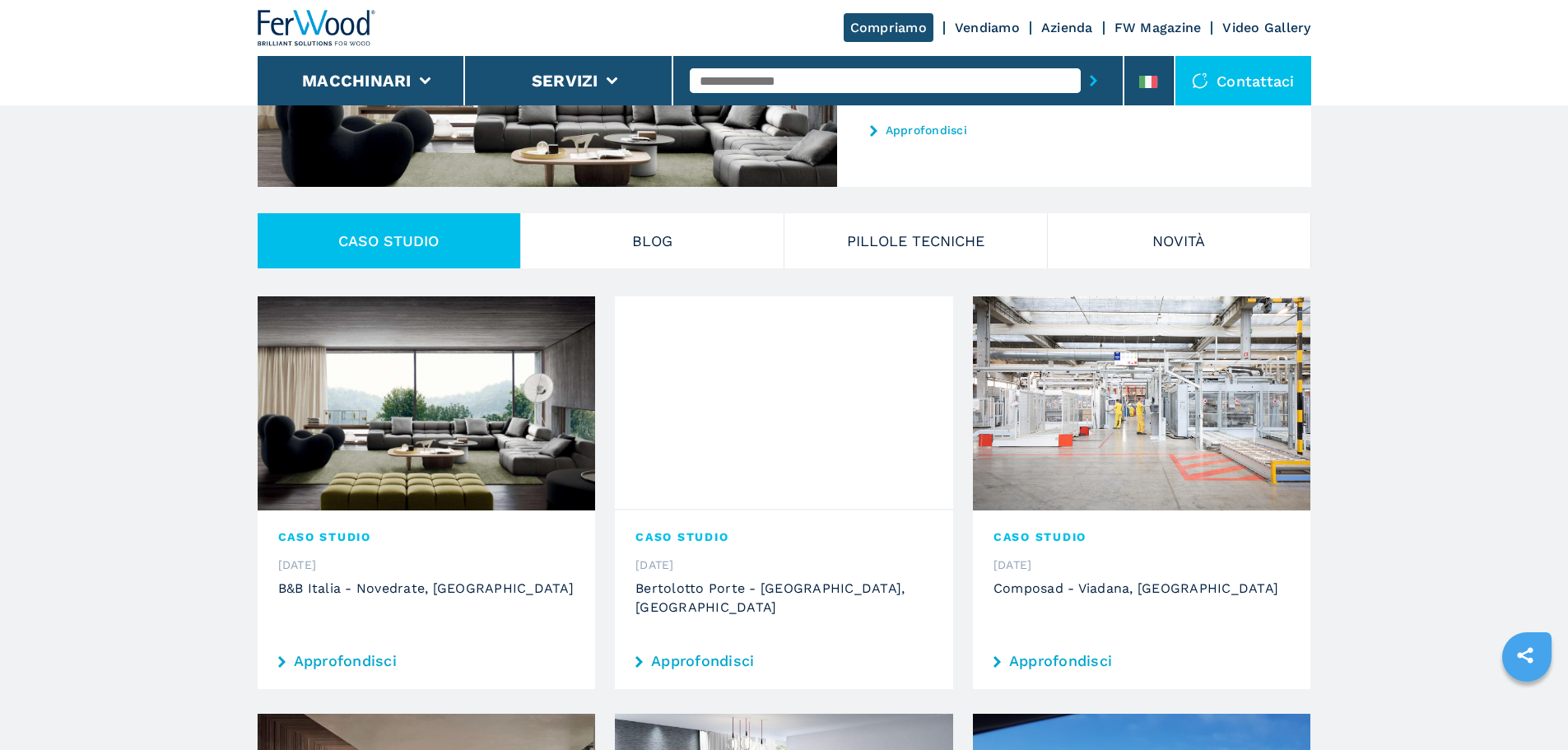
scroll to position [0, 0]
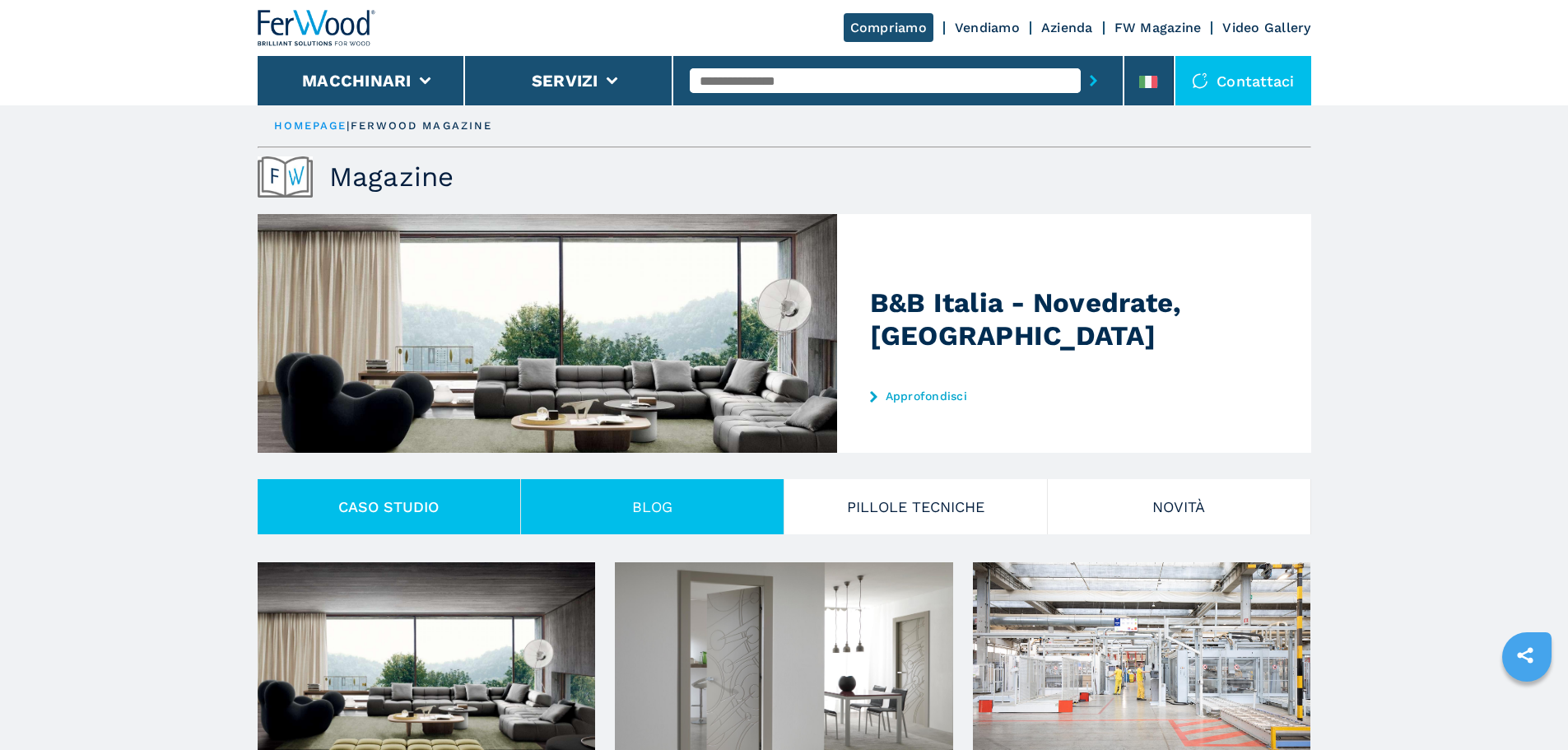
click at [756, 497] on button "Blog" at bounding box center [653, 506] width 264 height 55
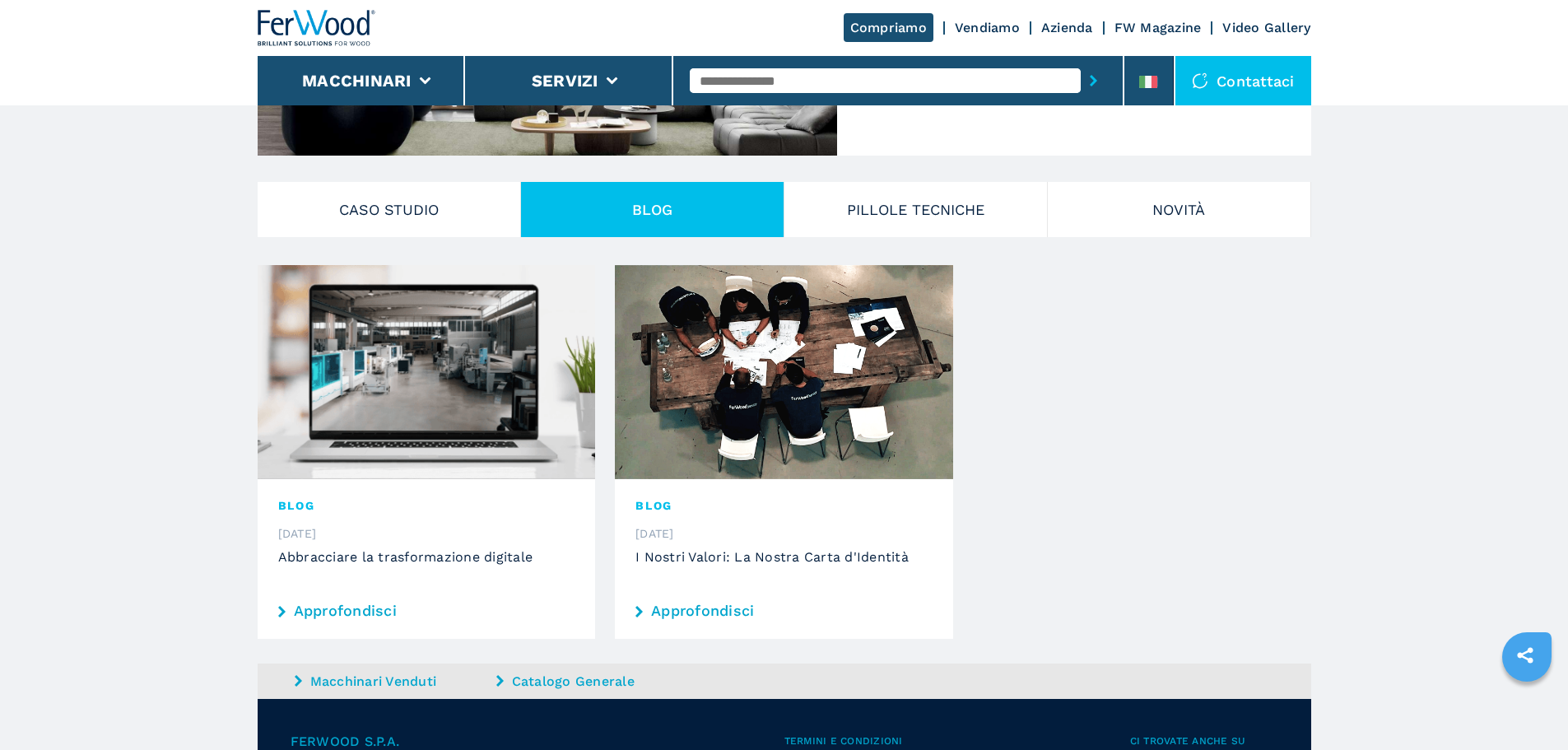
scroll to position [329, 0]
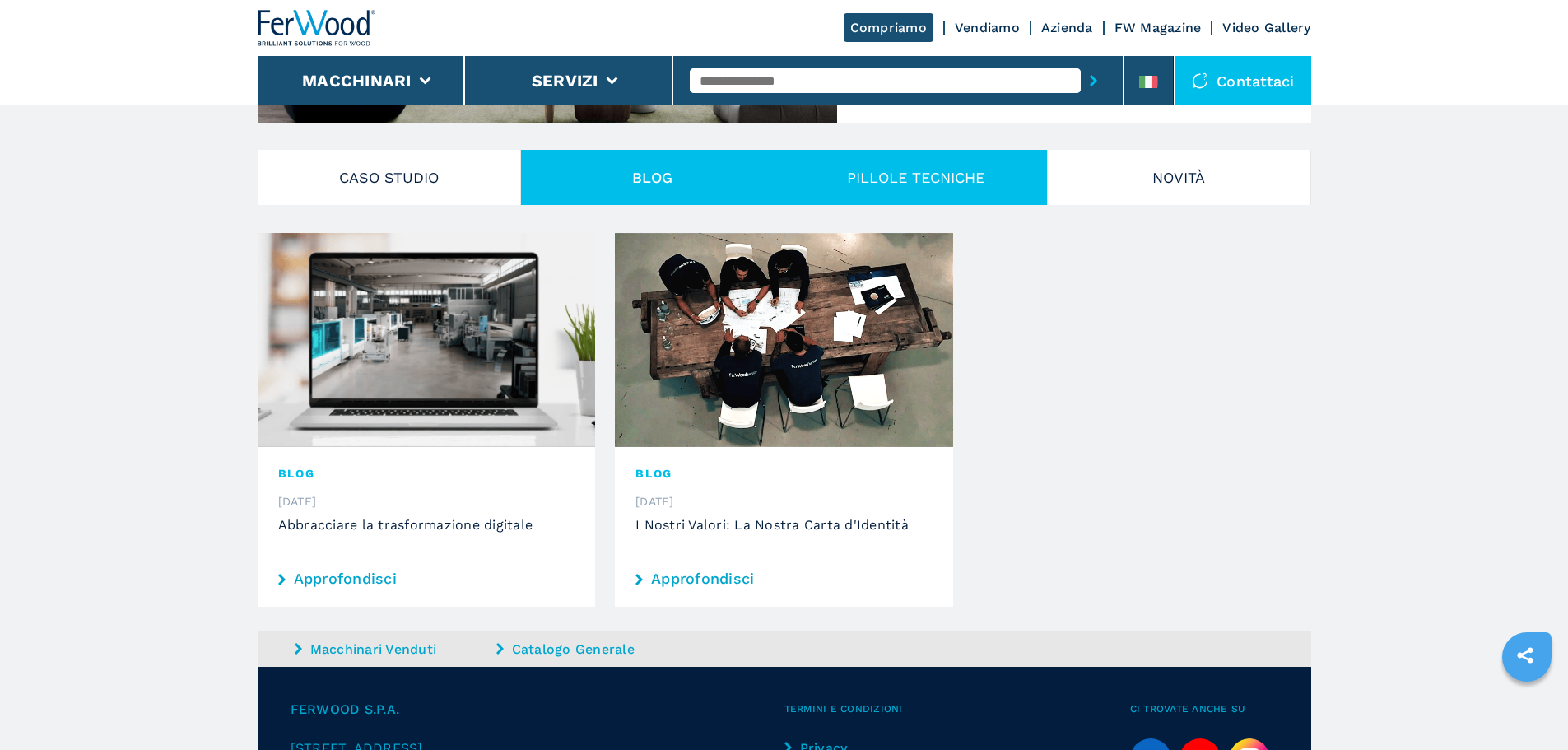
click at [896, 170] on button "PILLOLE TECNICHE" at bounding box center [916, 177] width 264 height 55
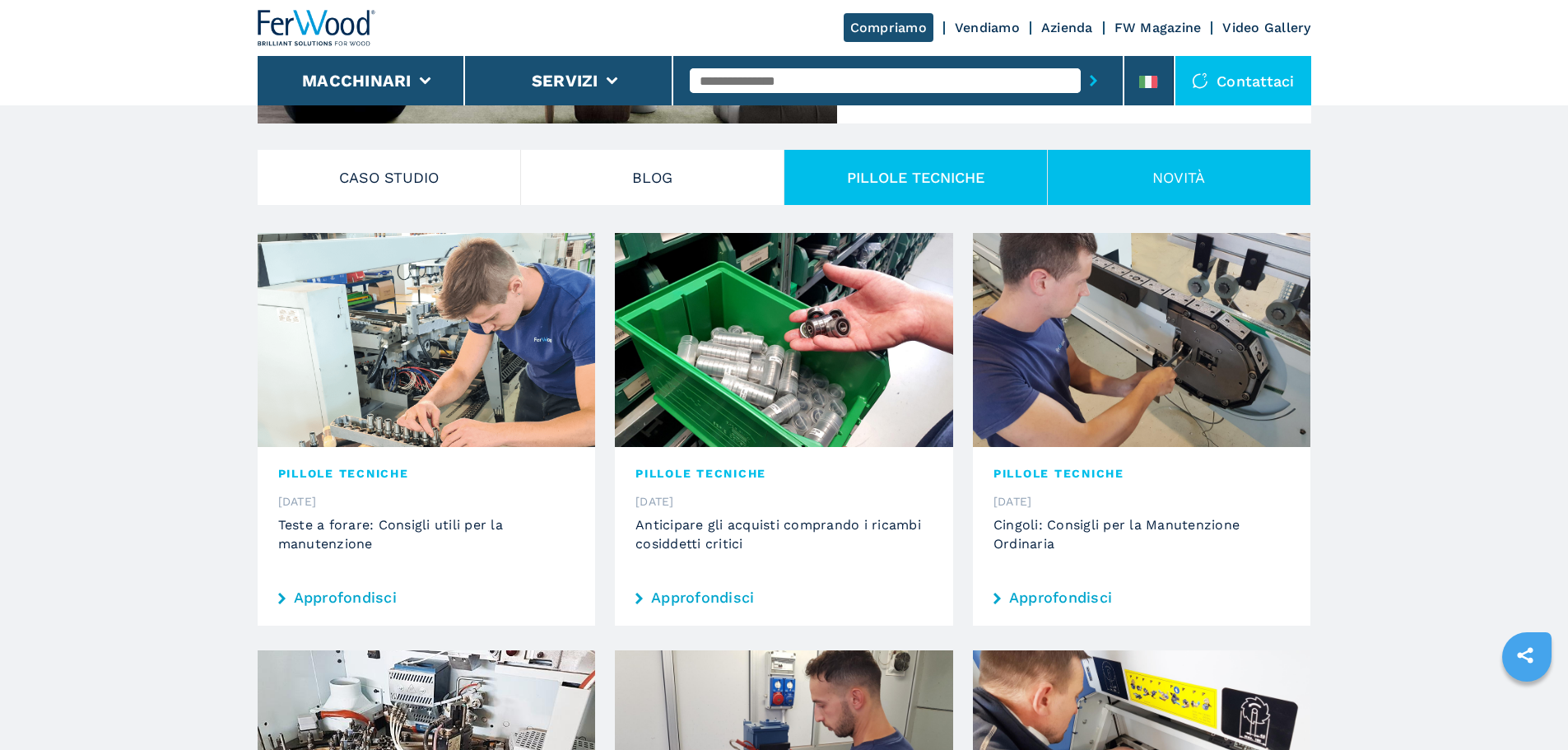
click at [1091, 193] on button "Novità" at bounding box center [1180, 177] width 264 height 55
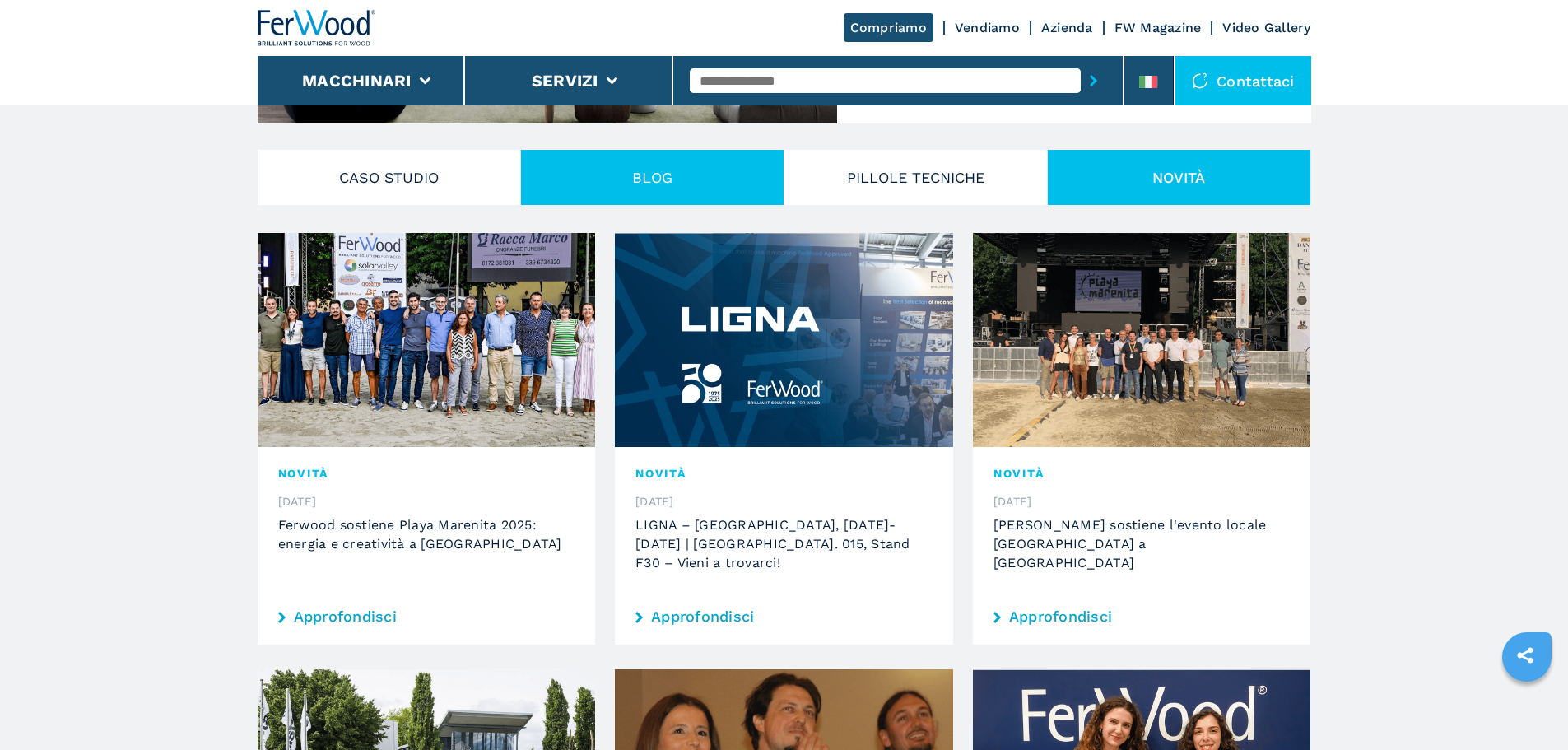
drag, startPoint x: 871, startPoint y: 196, endPoint x: 700, endPoint y: 197, distance: 171.0
click at [869, 196] on button "PILLOLE TECNICHE" at bounding box center [916, 177] width 264 height 55
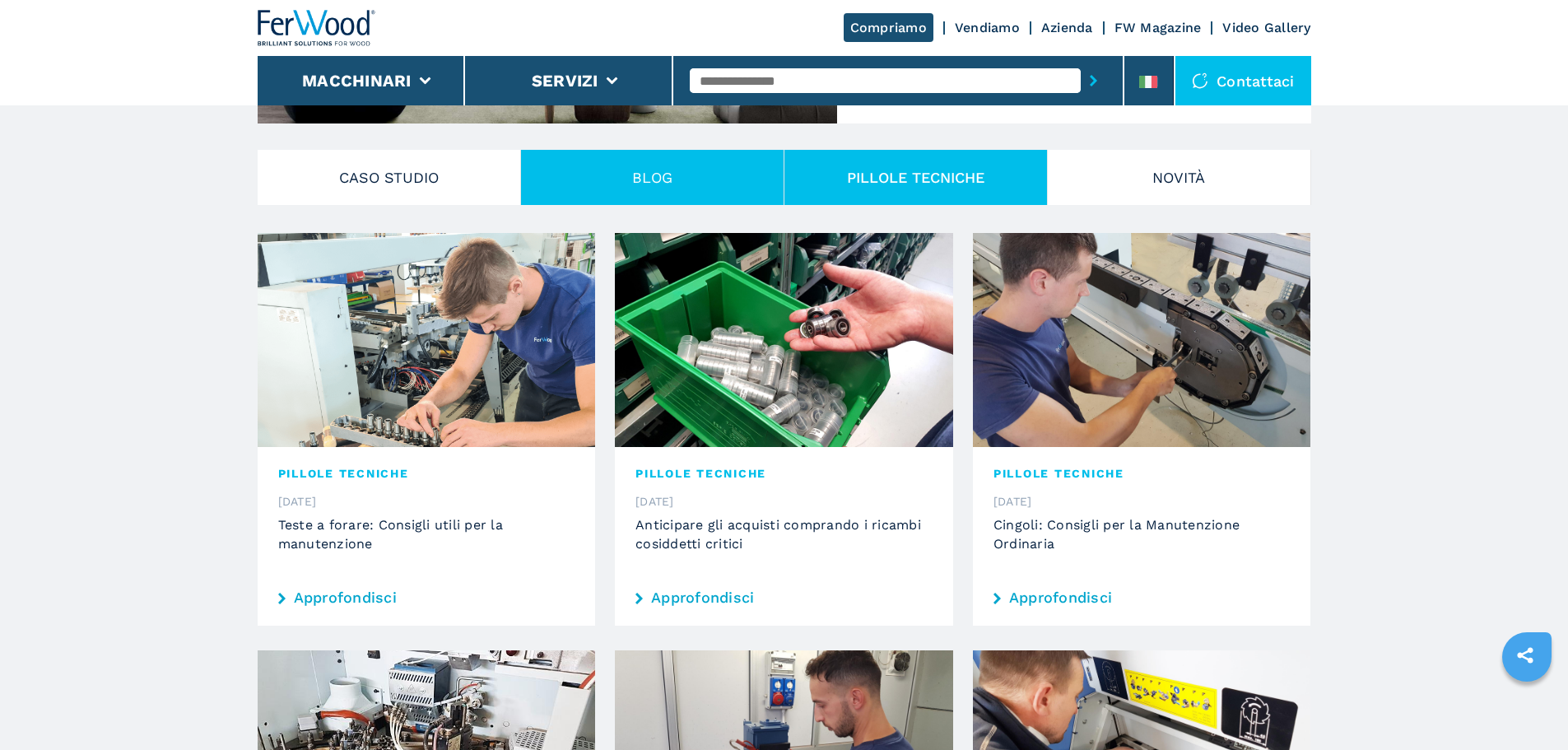
click at [661, 197] on button "Blog" at bounding box center [653, 177] width 264 height 55
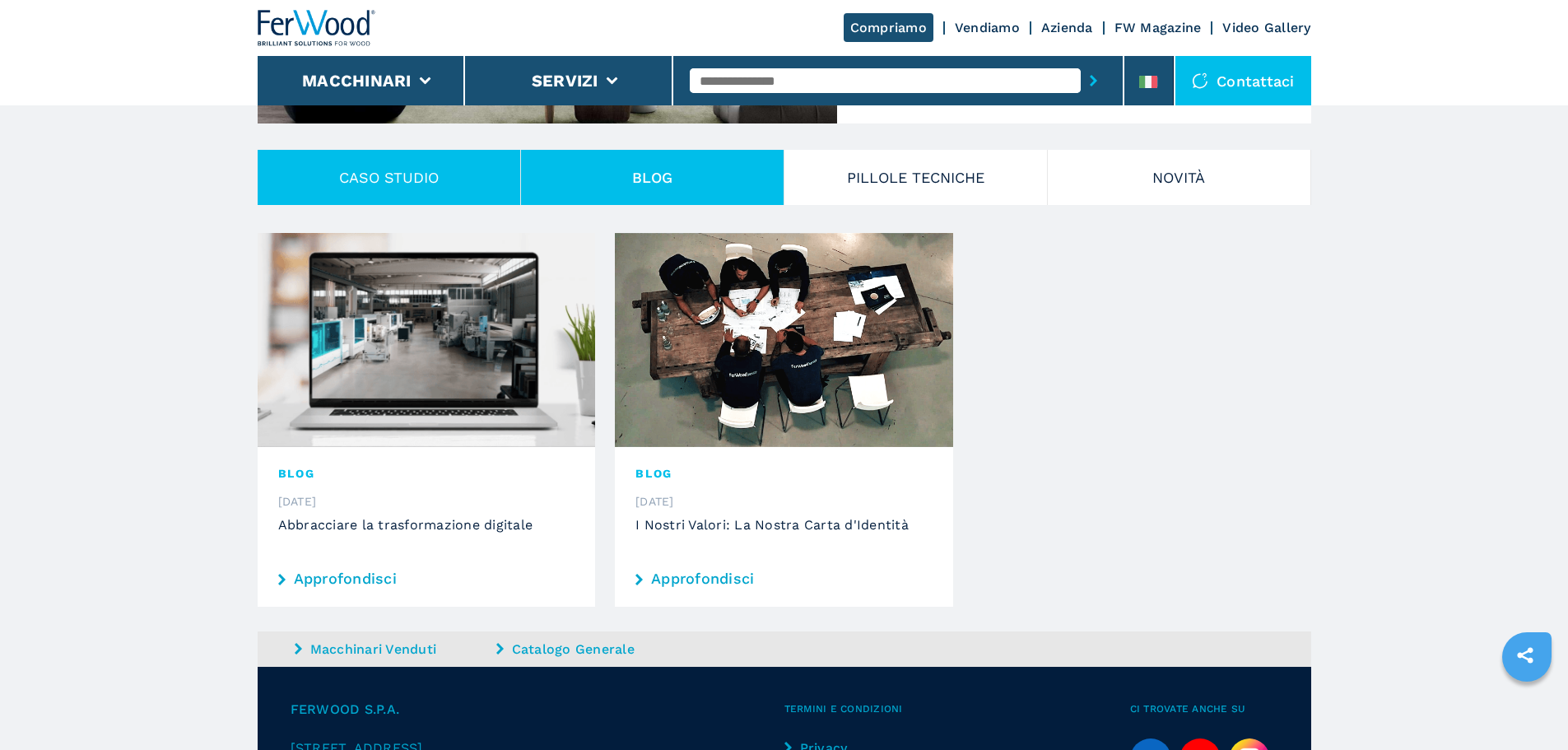
click at [437, 194] on button "CASO STUDIO" at bounding box center [389, 177] width 264 height 55
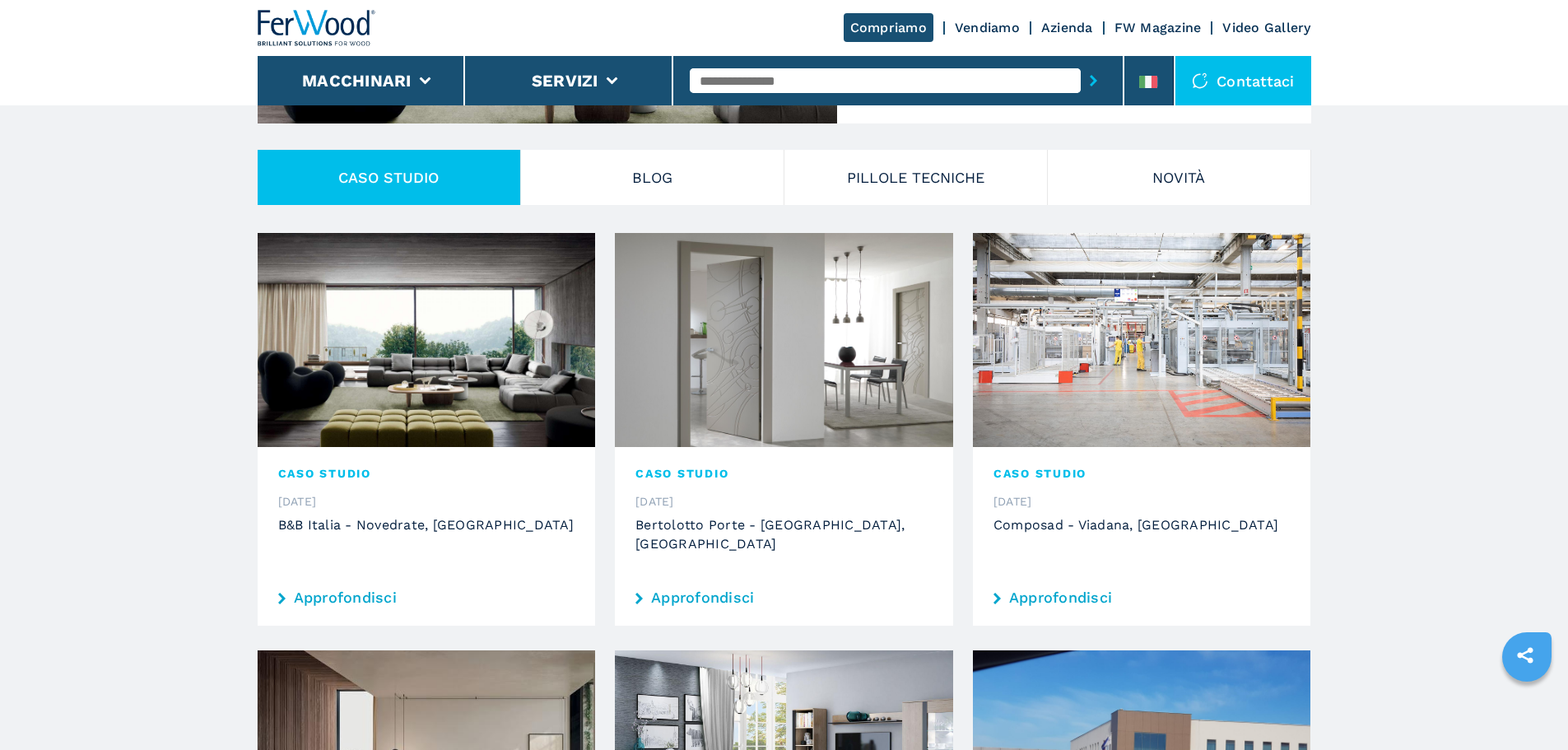
click at [1252, 32] on link "Video Gallery" at bounding box center [1267, 27] width 88 height 16
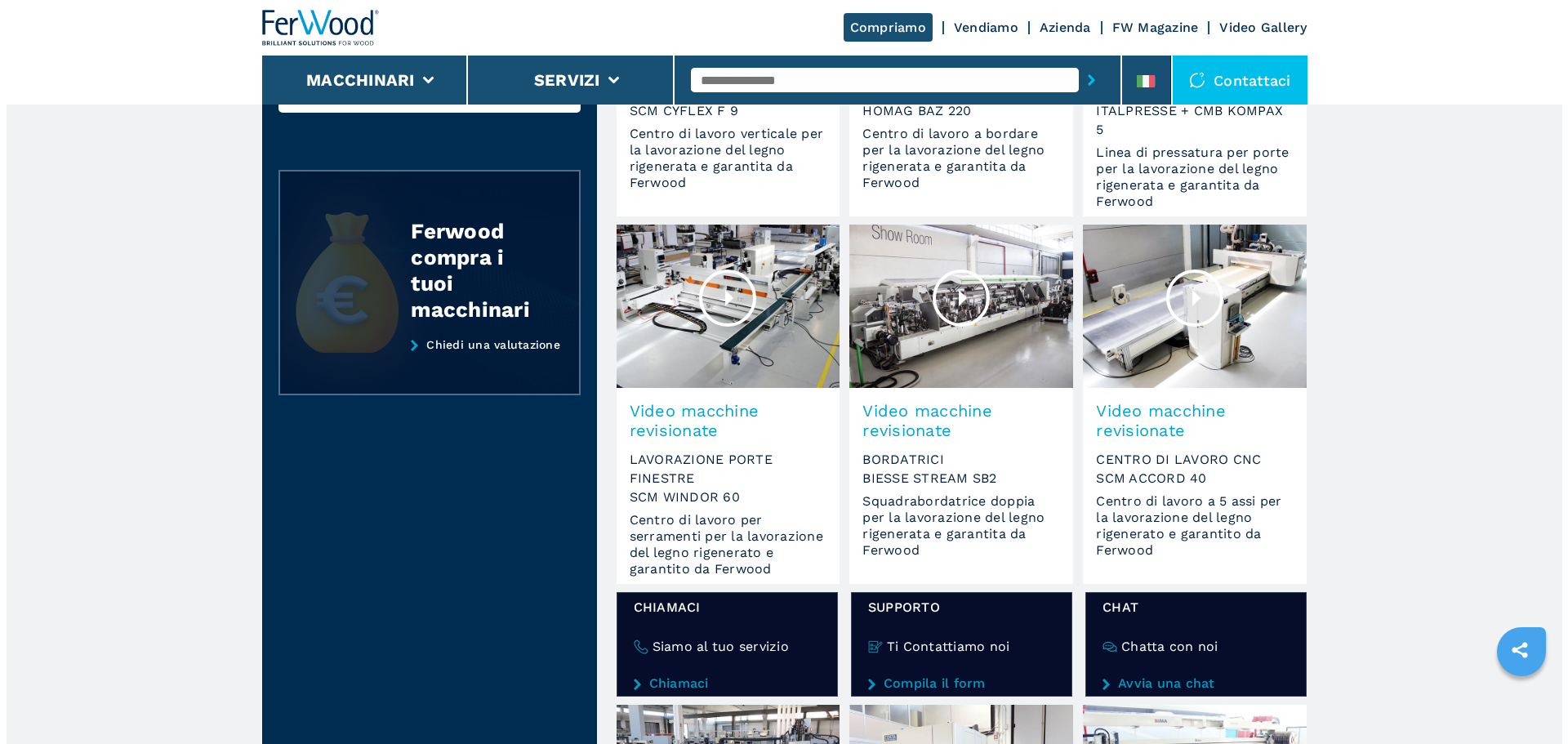
scroll to position [409, 0]
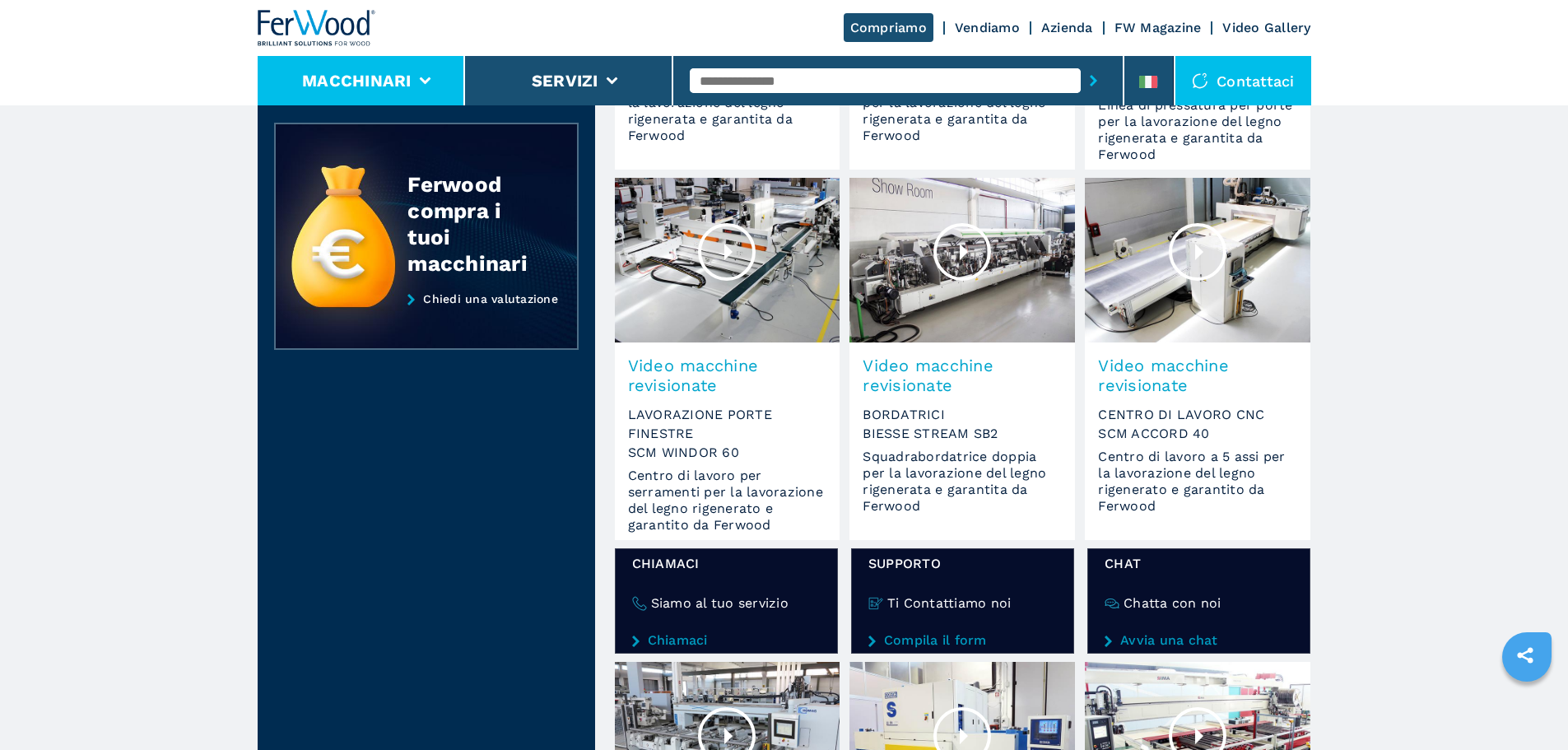
click at [380, 88] on button "Macchinari" at bounding box center [357, 81] width 110 height 19
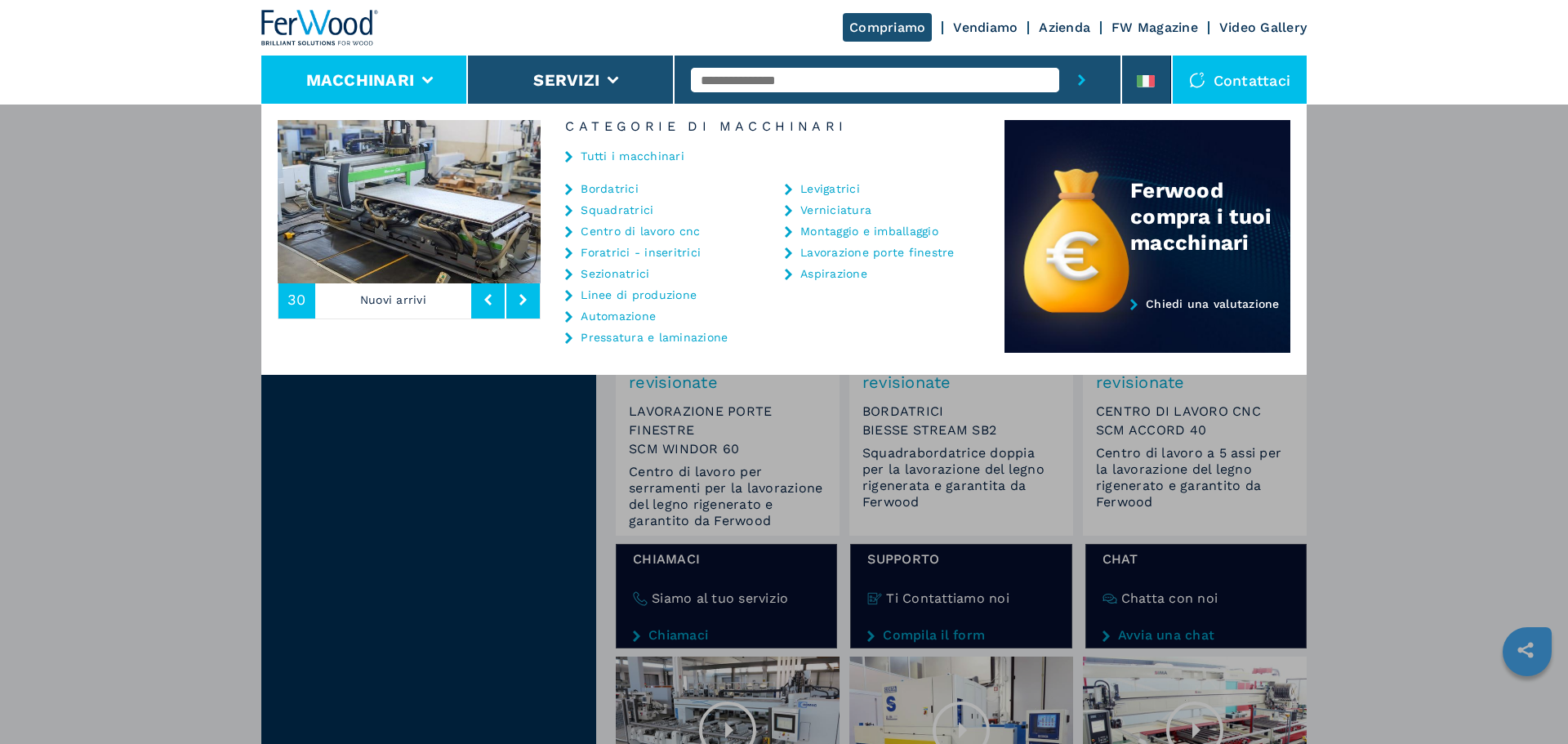
click at [640, 151] on link "Tutti i macchinari" at bounding box center [632, 155] width 104 height 11
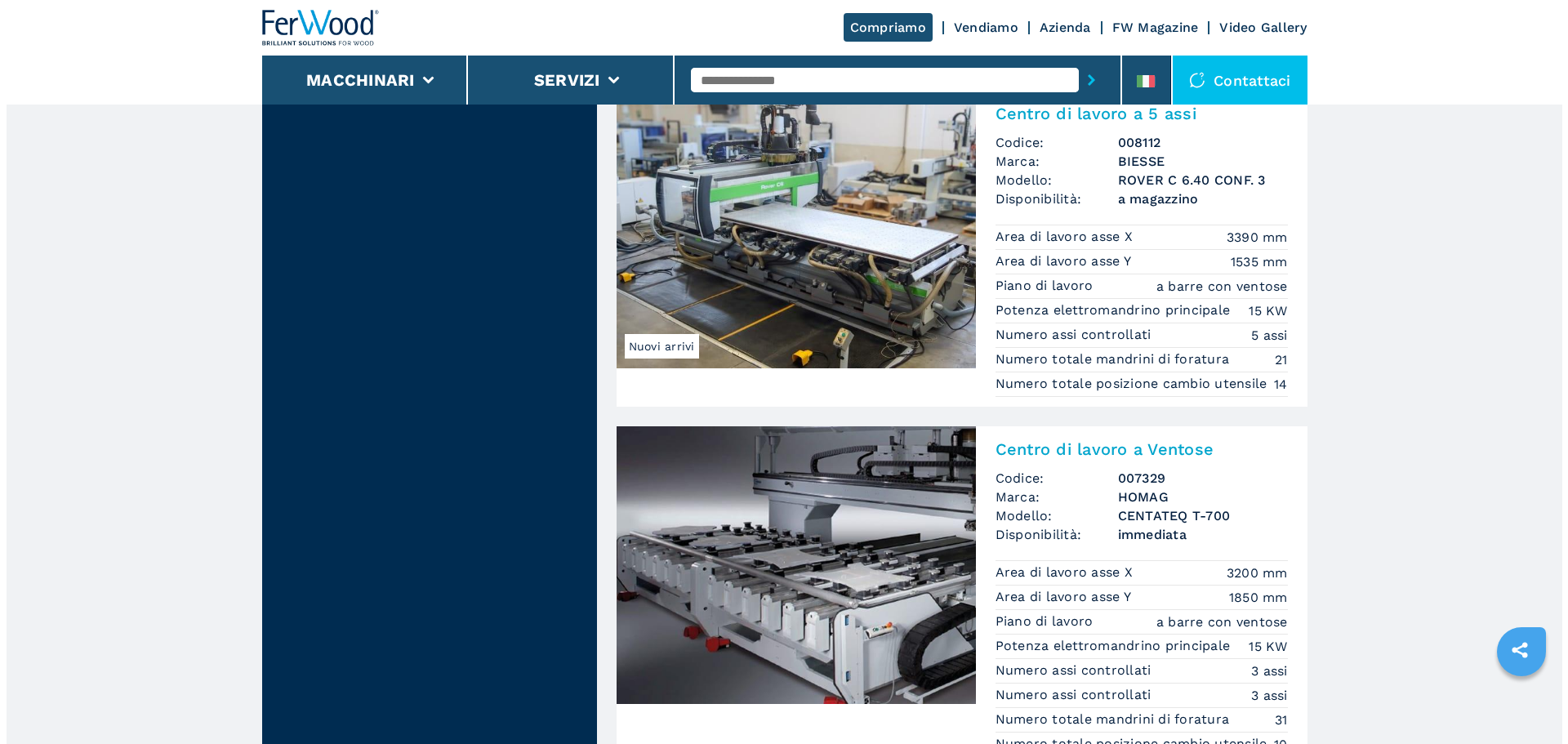
scroll to position [2186, 0]
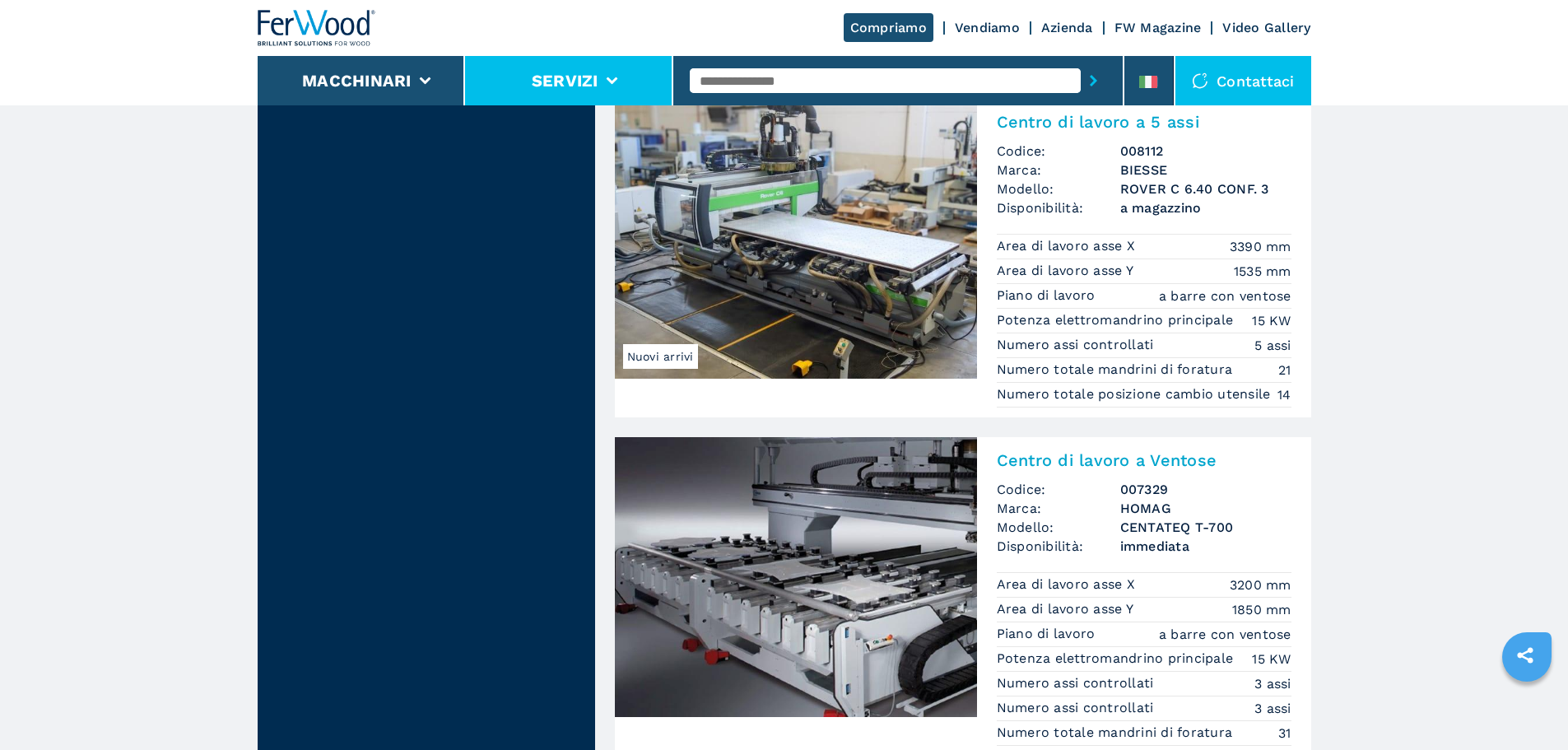
click at [582, 79] on button "Servizi" at bounding box center [565, 81] width 67 height 19
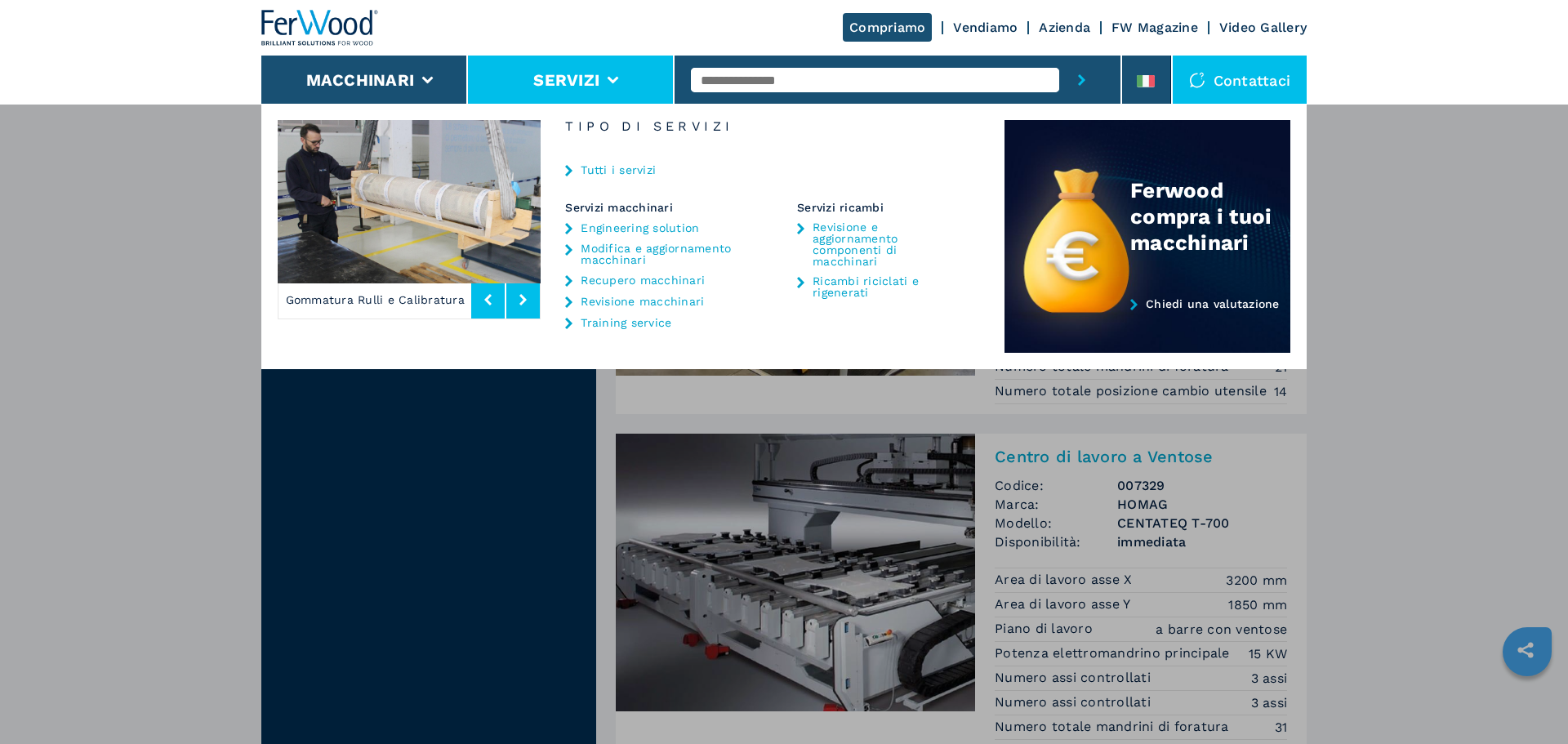
click at [617, 170] on link "Tutti i servizi" at bounding box center [618, 169] width 75 height 11
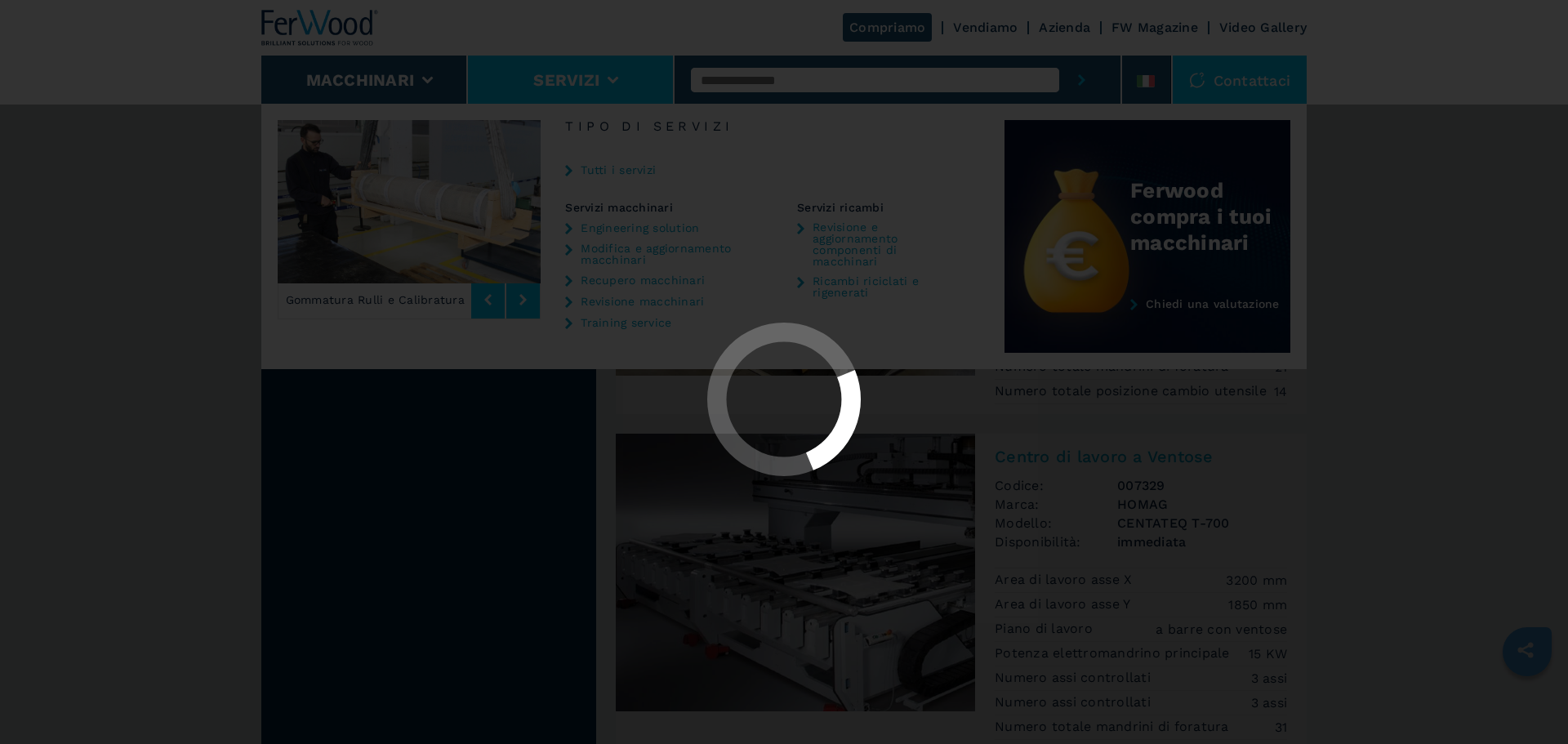
scroll to position [0, 0]
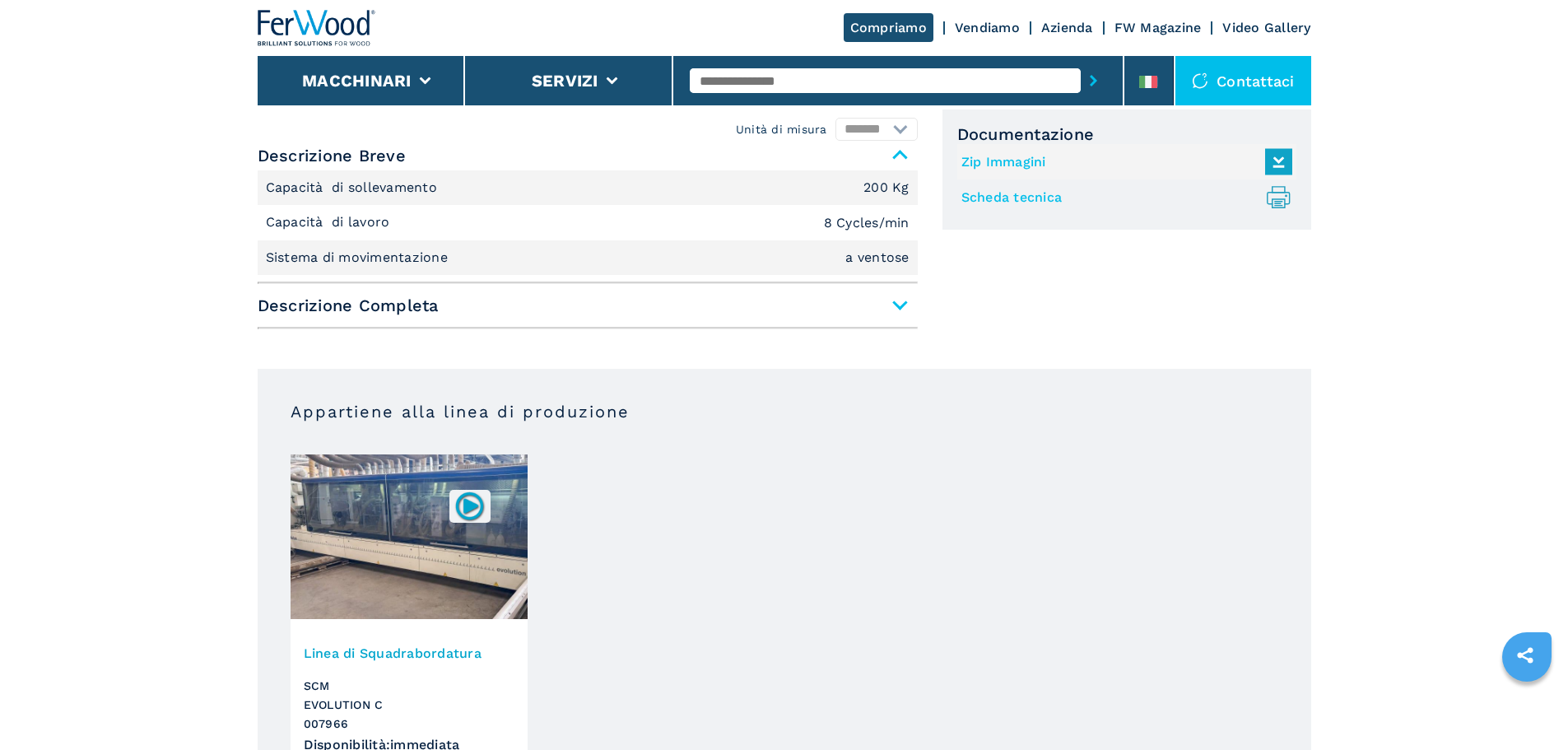
scroll to position [454, 0]
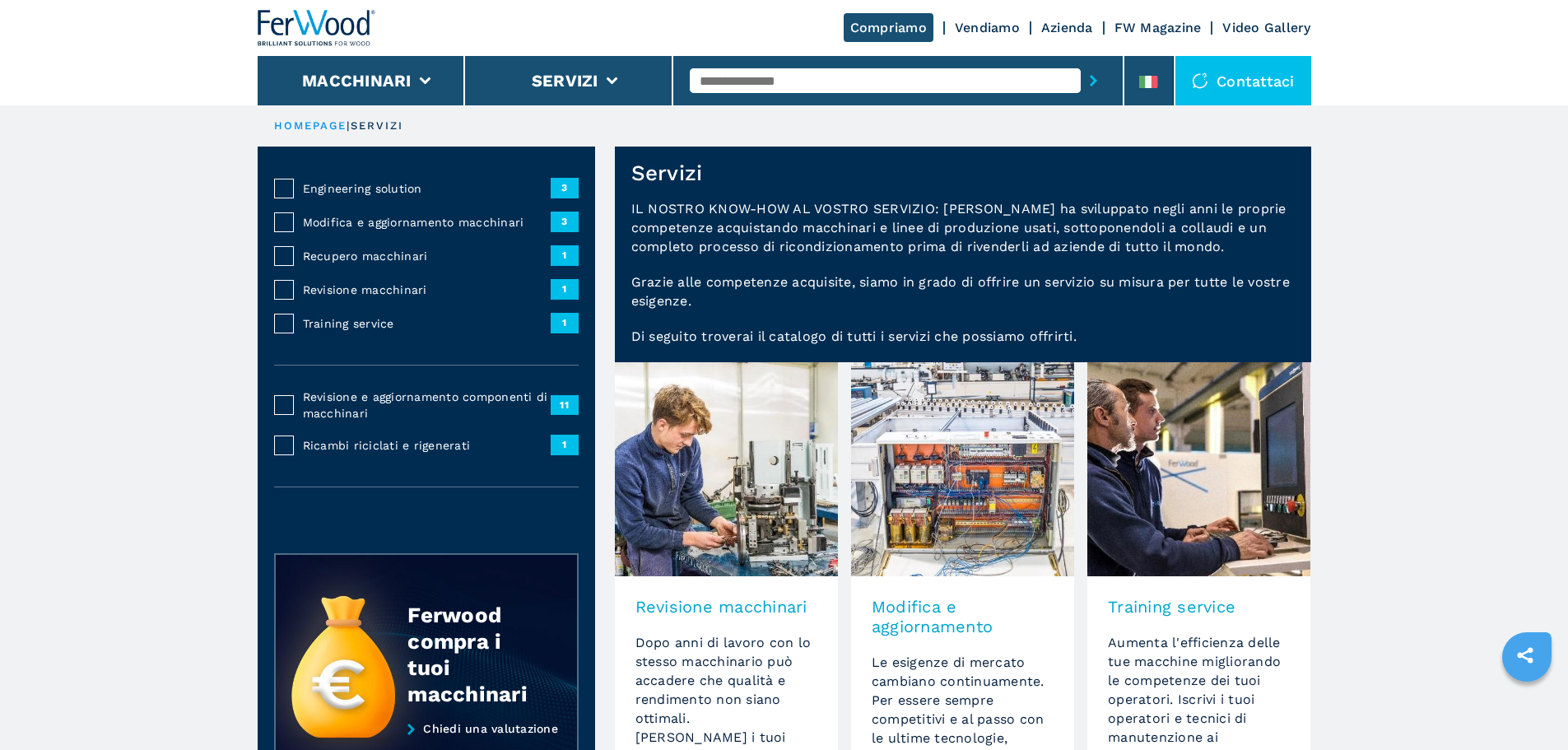
click at [705, 597] on h3 "Revisione macchinari" at bounding box center [726, 607] width 182 height 19
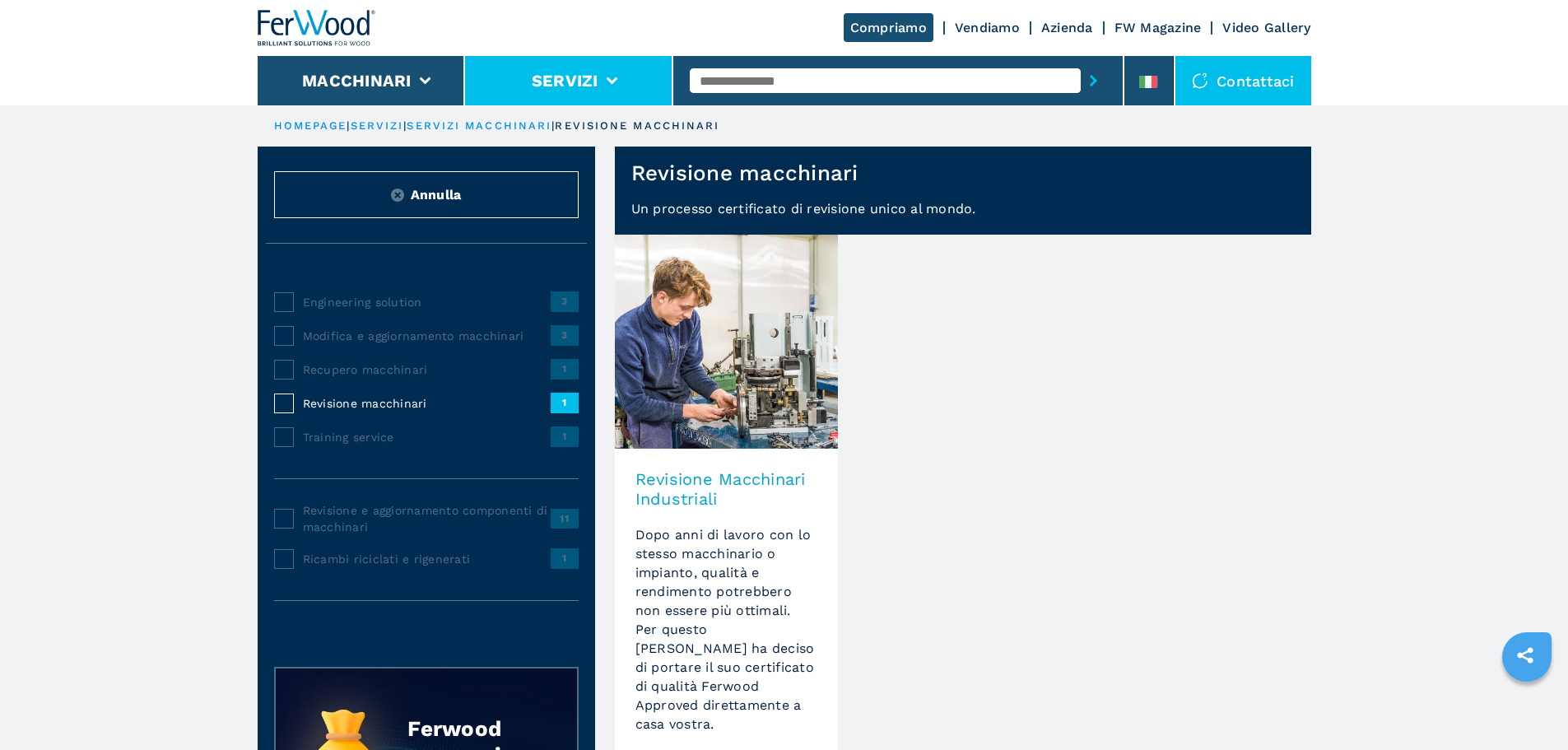
click at [625, 86] on li "Servizi" at bounding box center [569, 81] width 208 height 49
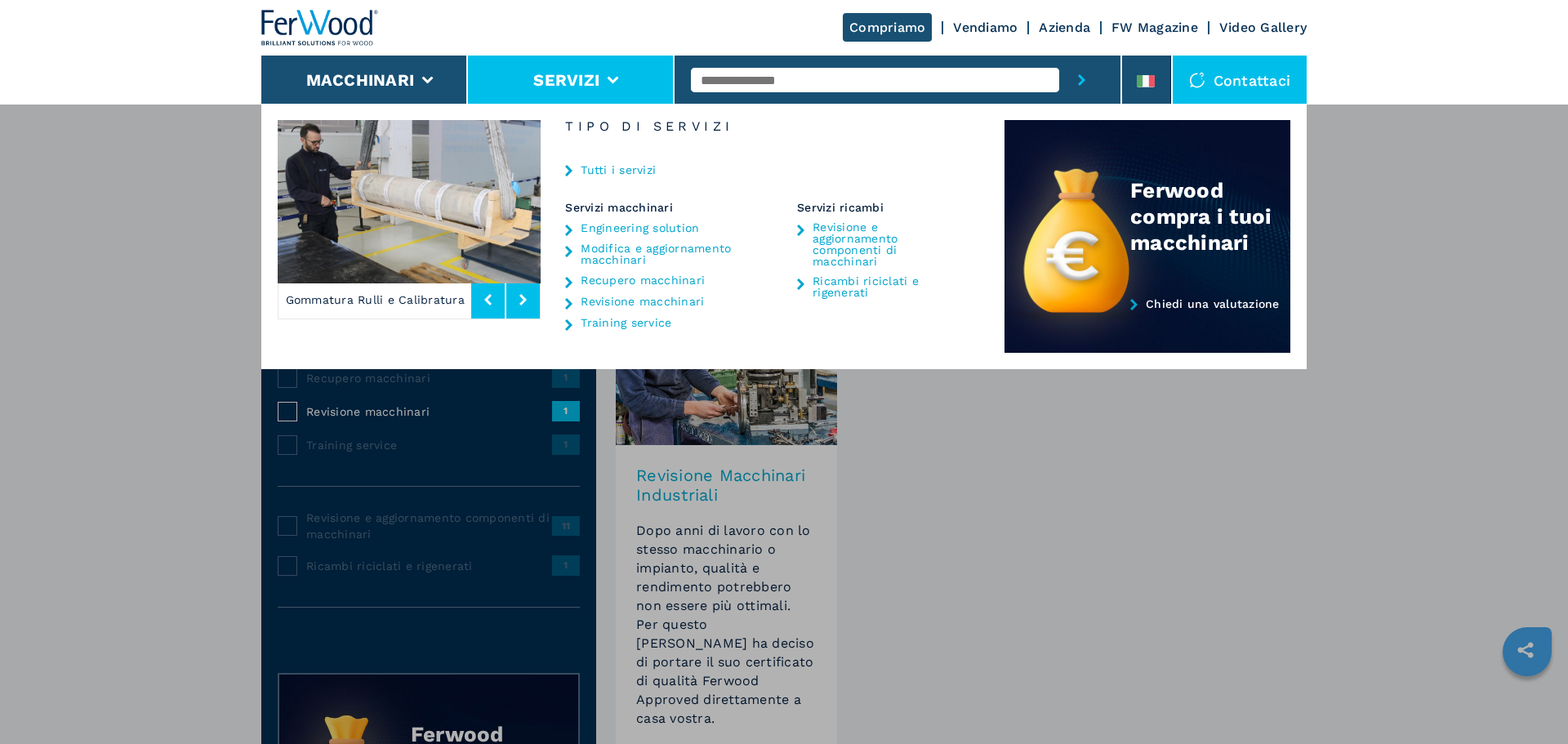
click at [1079, 75] on icon "submit-button" at bounding box center [1081, 79] width 7 height 11
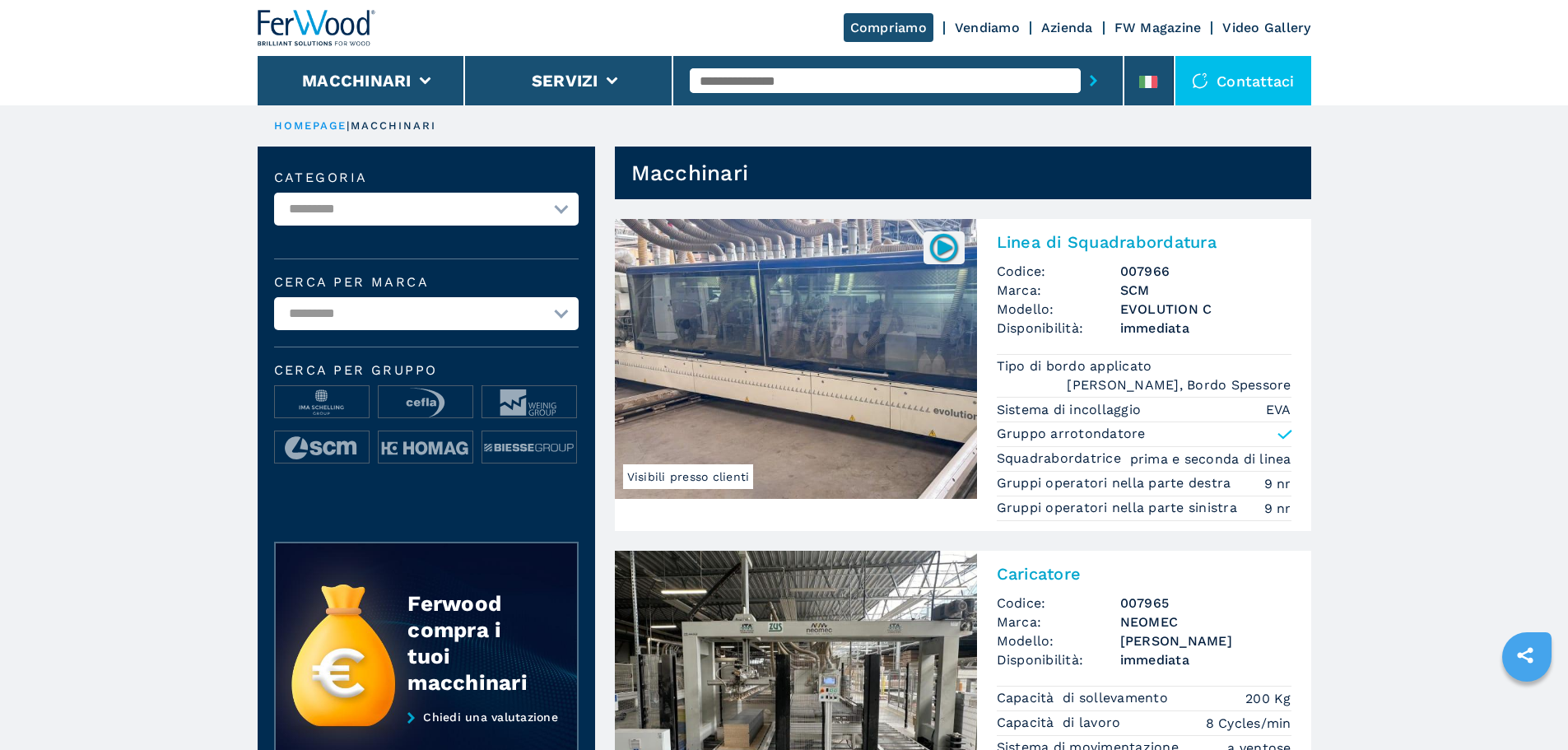
click at [1219, 79] on div "Contattaci" at bounding box center [1243, 81] width 136 height 49
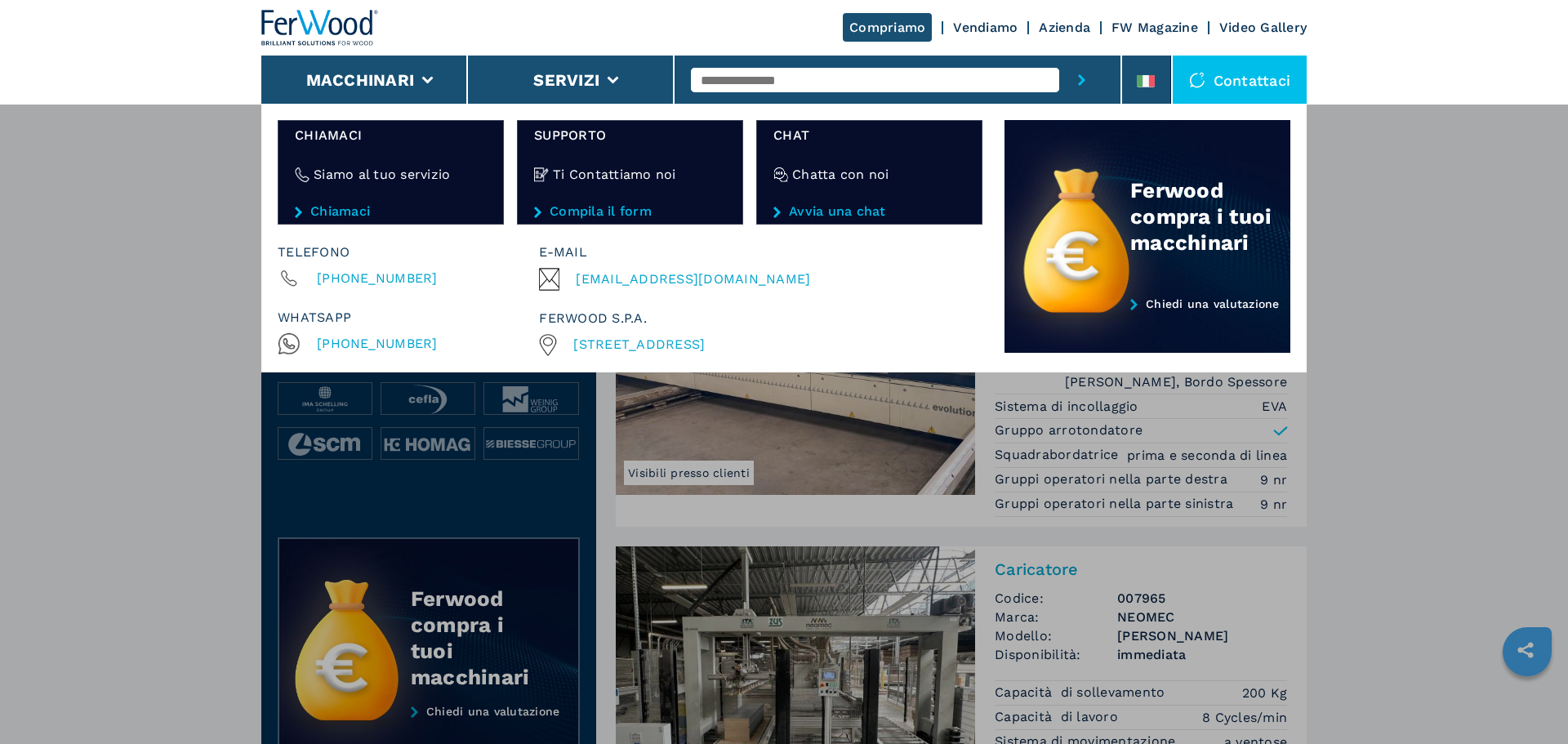
click at [1493, 246] on div "**********" at bounding box center [784, 476] width 1568 height 744
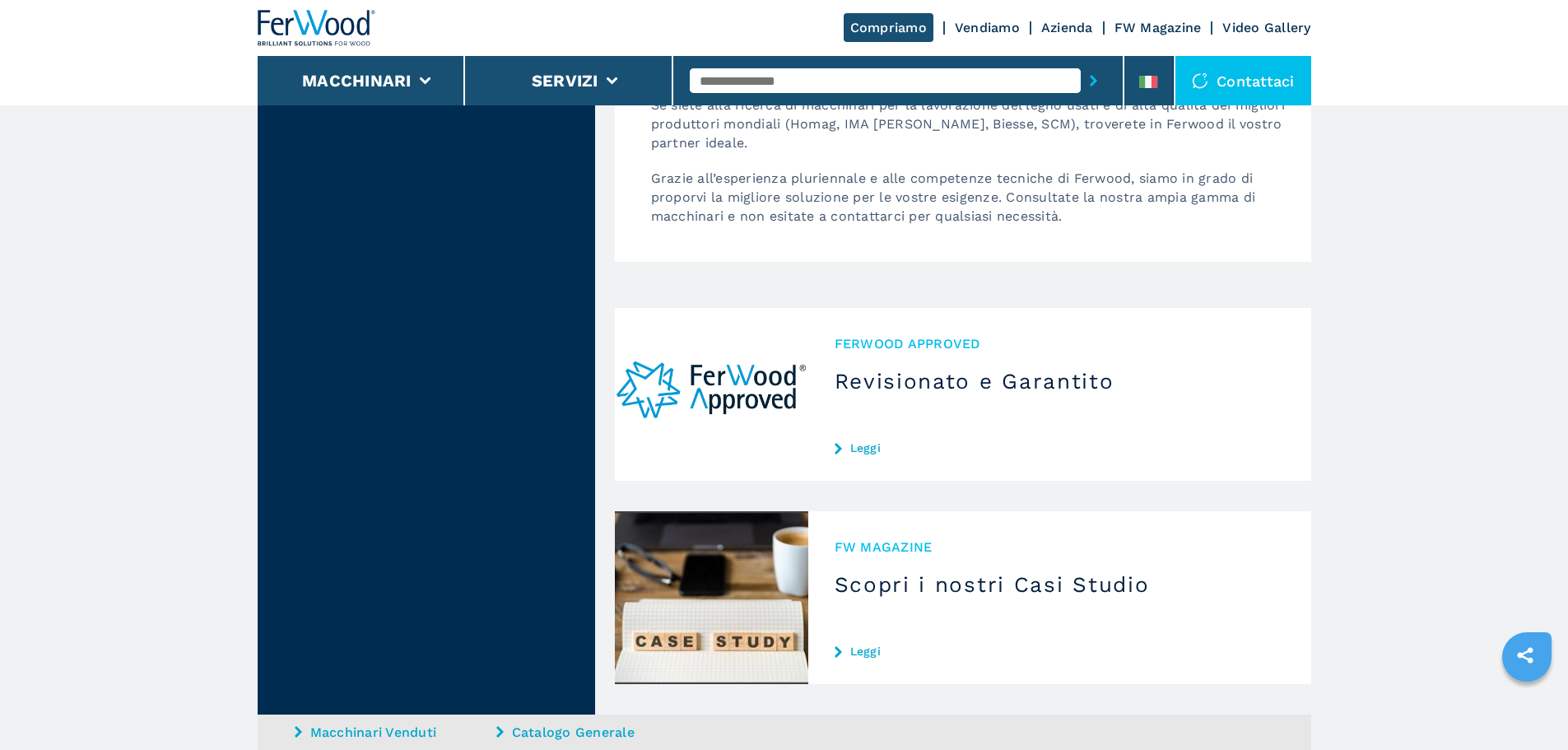
scroll to position [4756, 0]
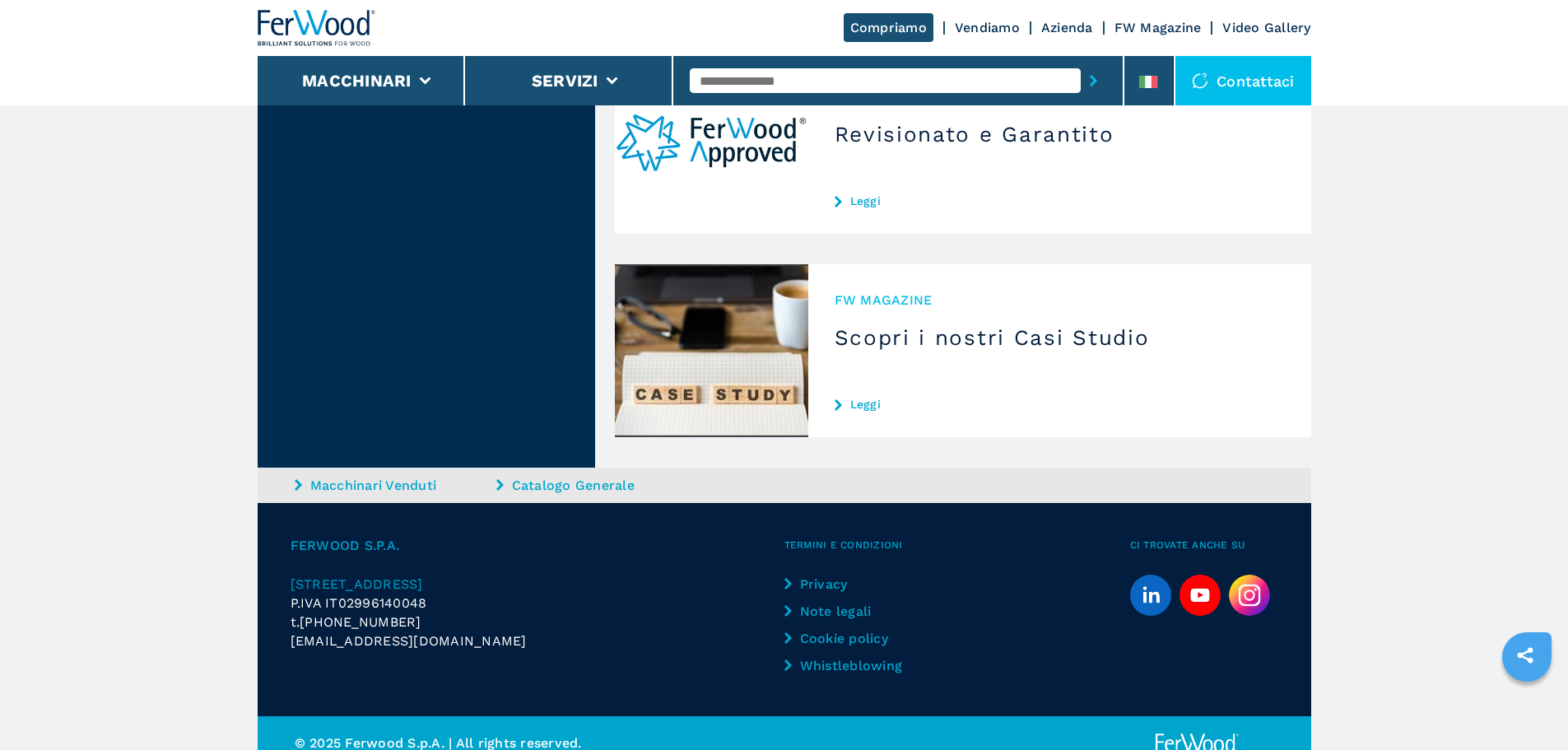
click at [392, 476] on link "Macchinari Venduti" at bounding box center [394, 486] width 198 height 19
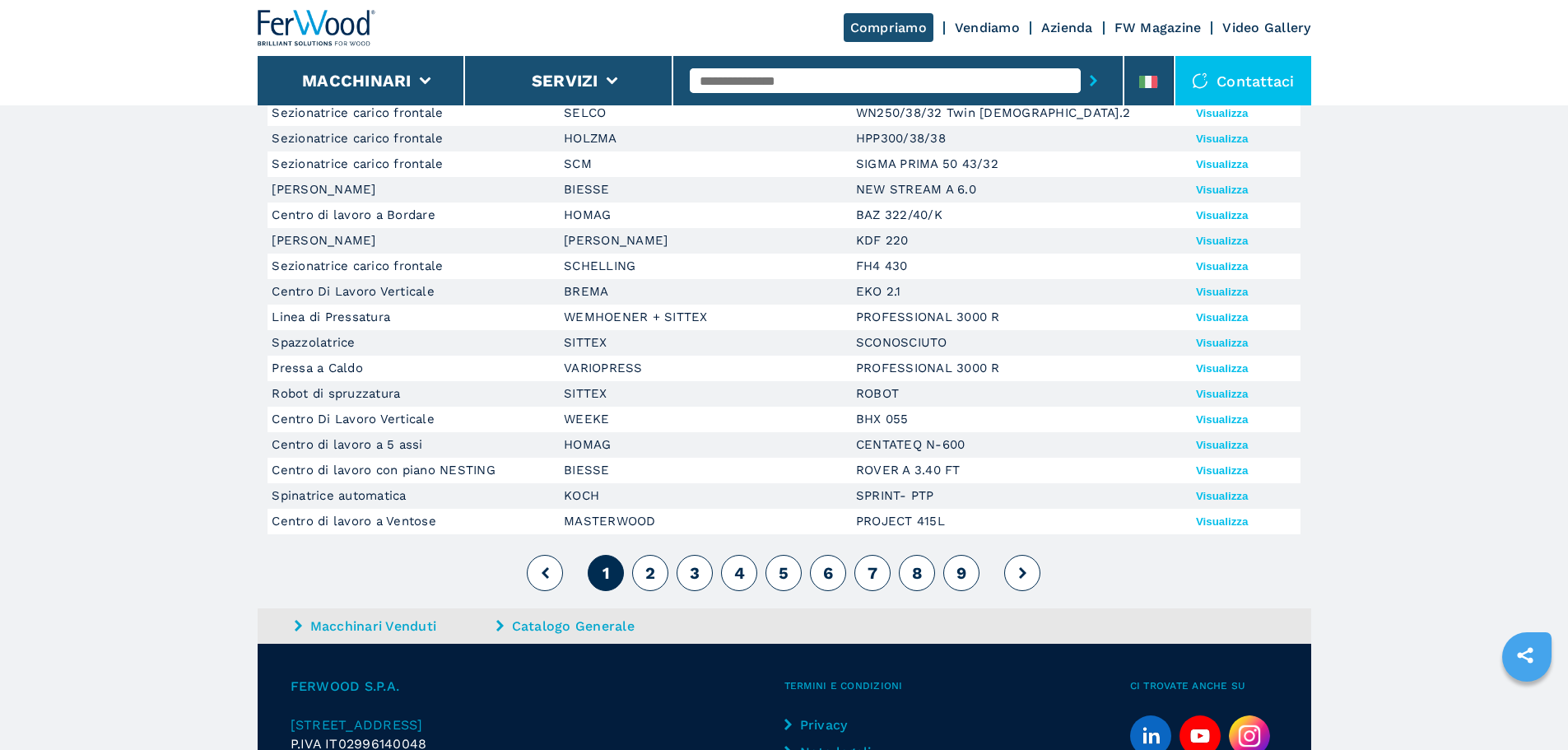
scroll to position [440, 0]
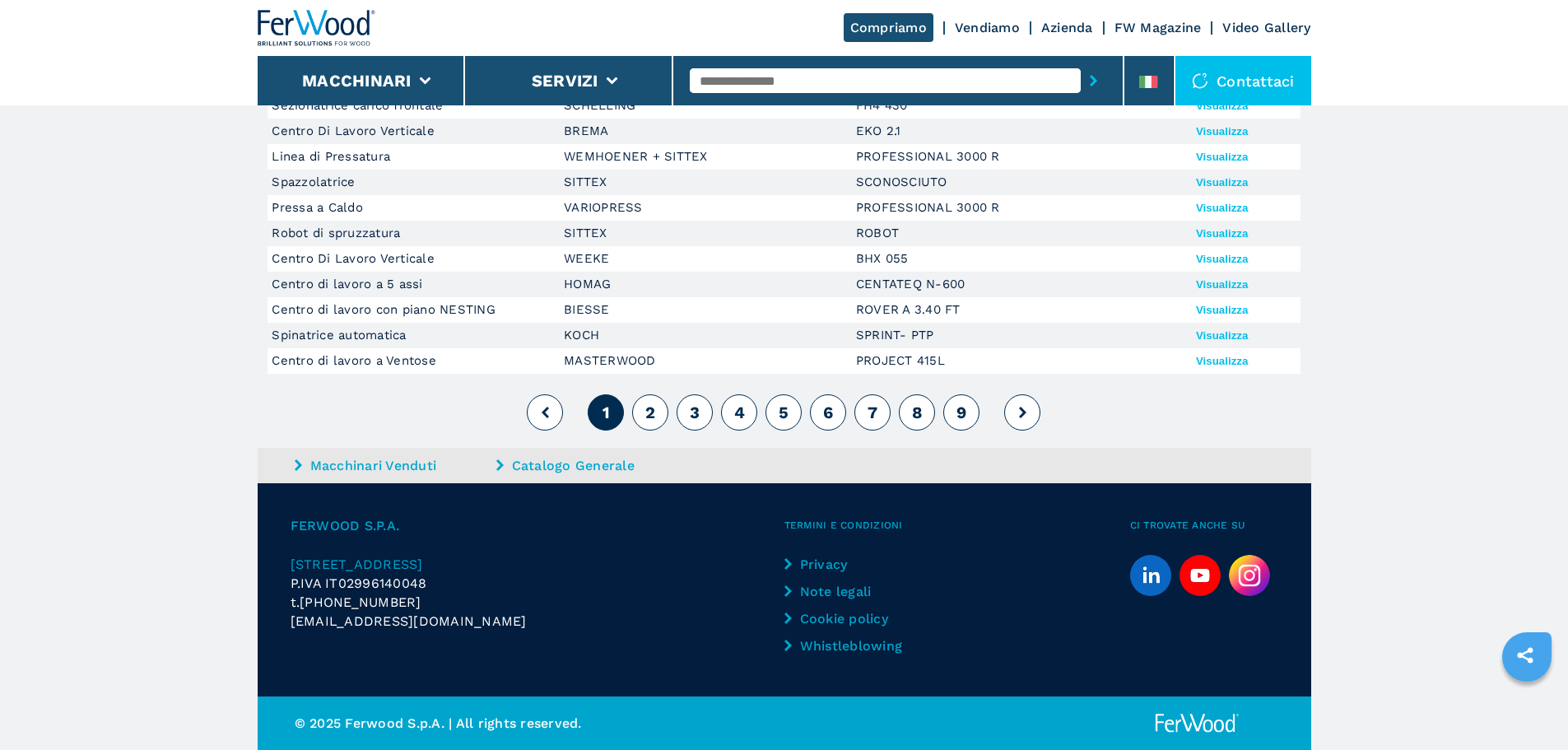
click at [537, 466] on link "Catalogo Generale" at bounding box center [595, 465] width 198 height 19
